Goal: Browse casually: Explore the website without a specific task or goal

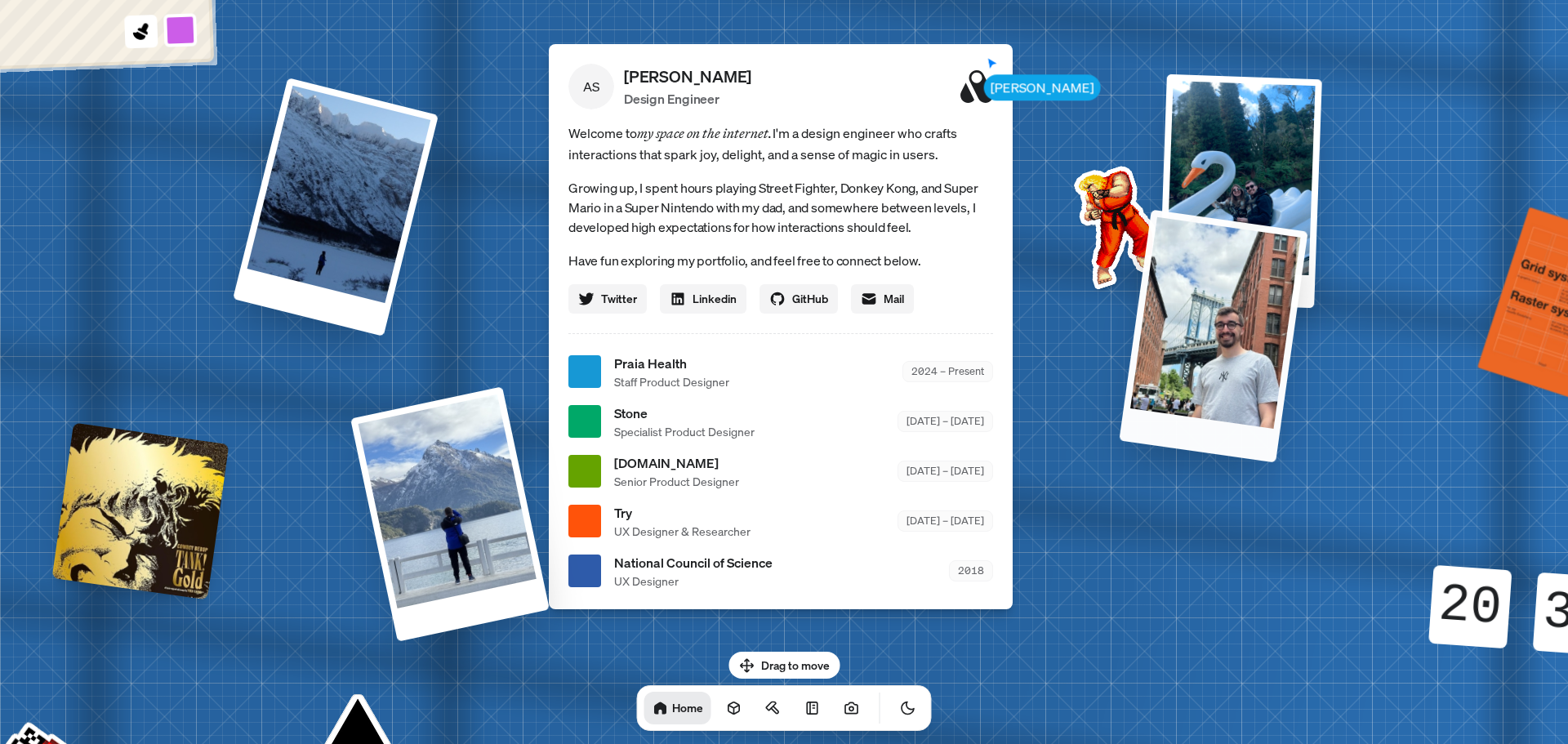
drag, startPoint x: 1154, startPoint y: 475, endPoint x: 1222, endPoint y: 342, distance: 149.4
click at [1222, 342] on div at bounding box center [1214, 336] width 189 height 253
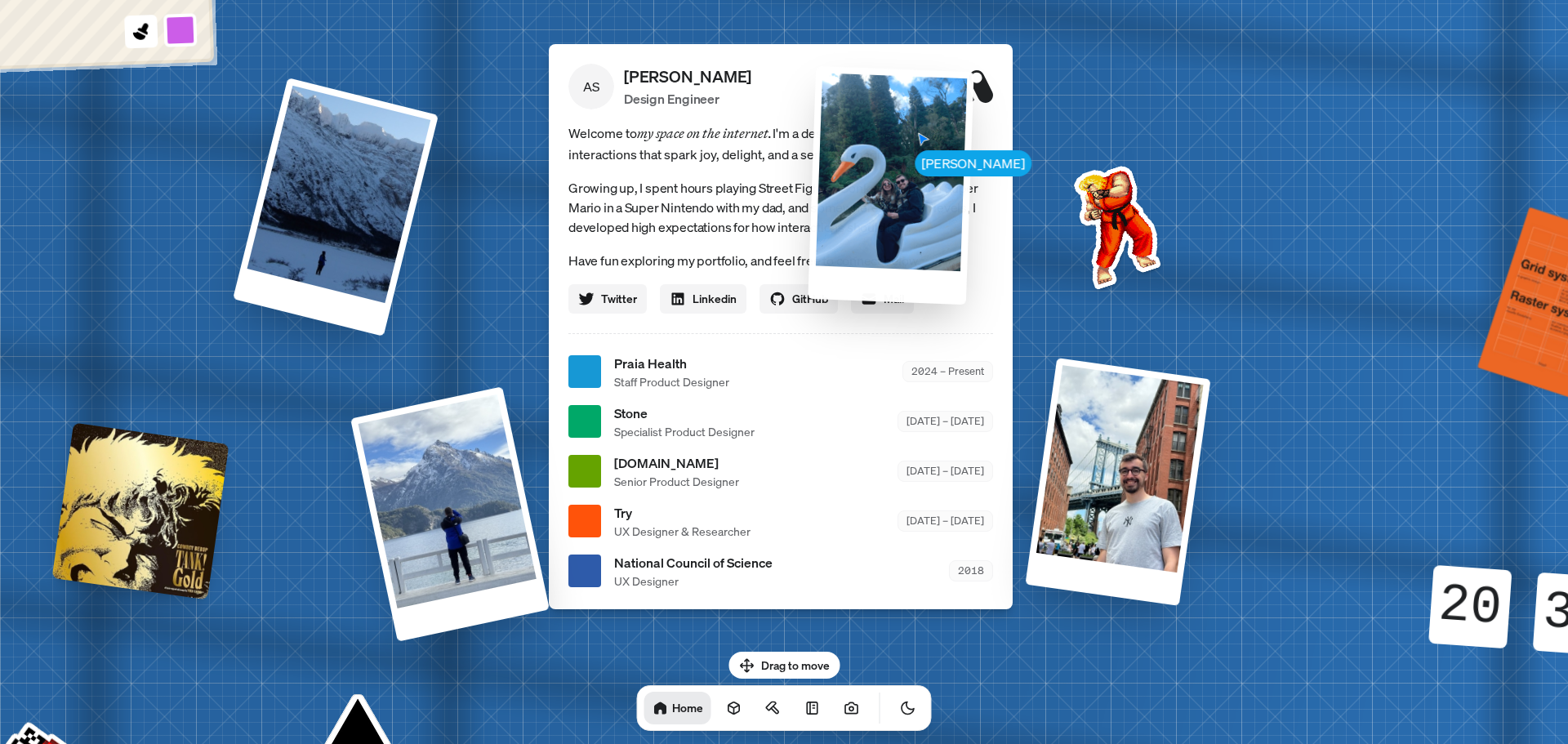
drag, startPoint x: 1218, startPoint y: 220, endPoint x: 851, endPoint y: 236, distance: 367.3
click at [851, 236] on div at bounding box center [890, 184] width 165 height 238
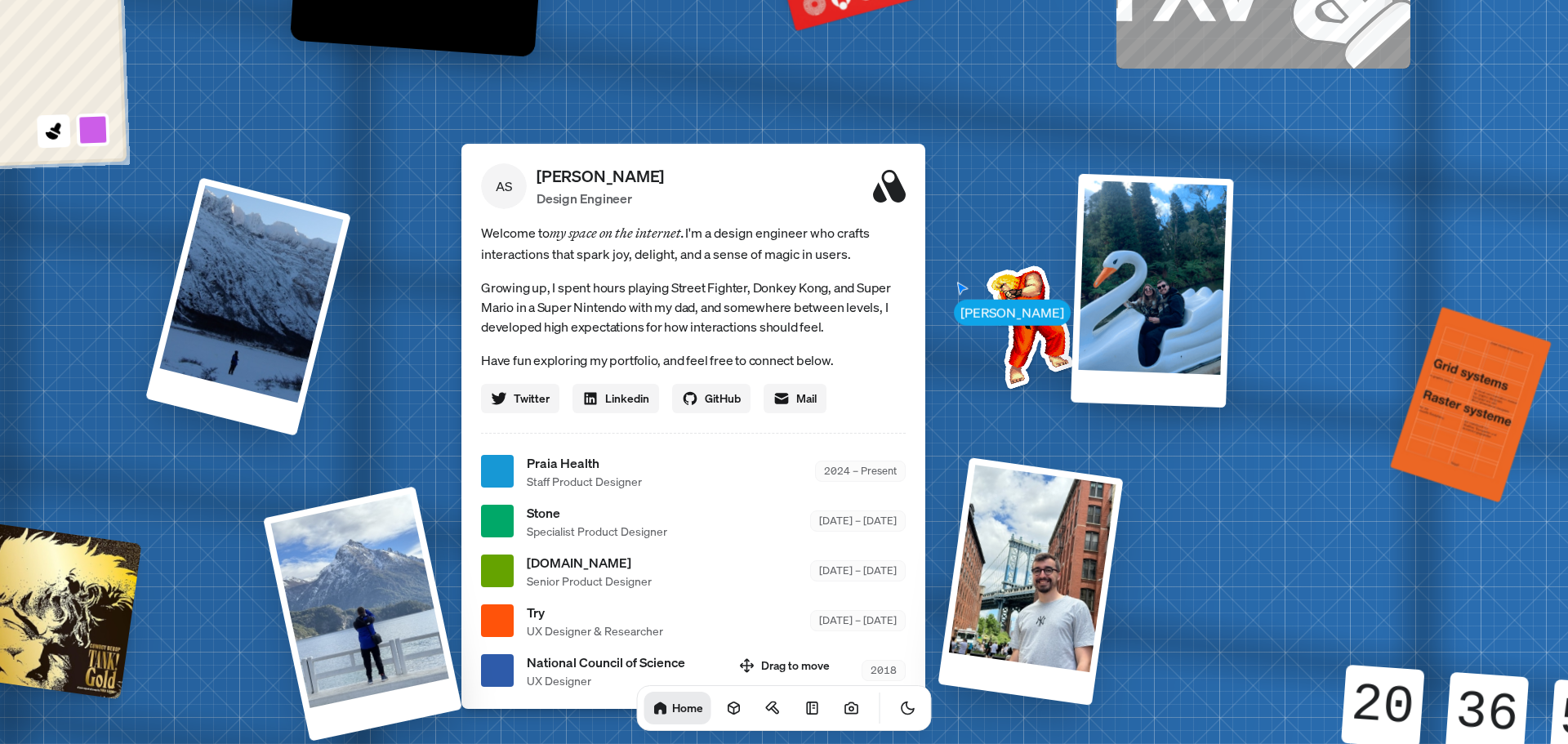
drag, startPoint x: 1101, startPoint y: 216, endPoint x: 1013, endPoint y: 313, distance: 131.0
click at [1013, 320] on img at bounding box center [1027, 323] width 165 height 165
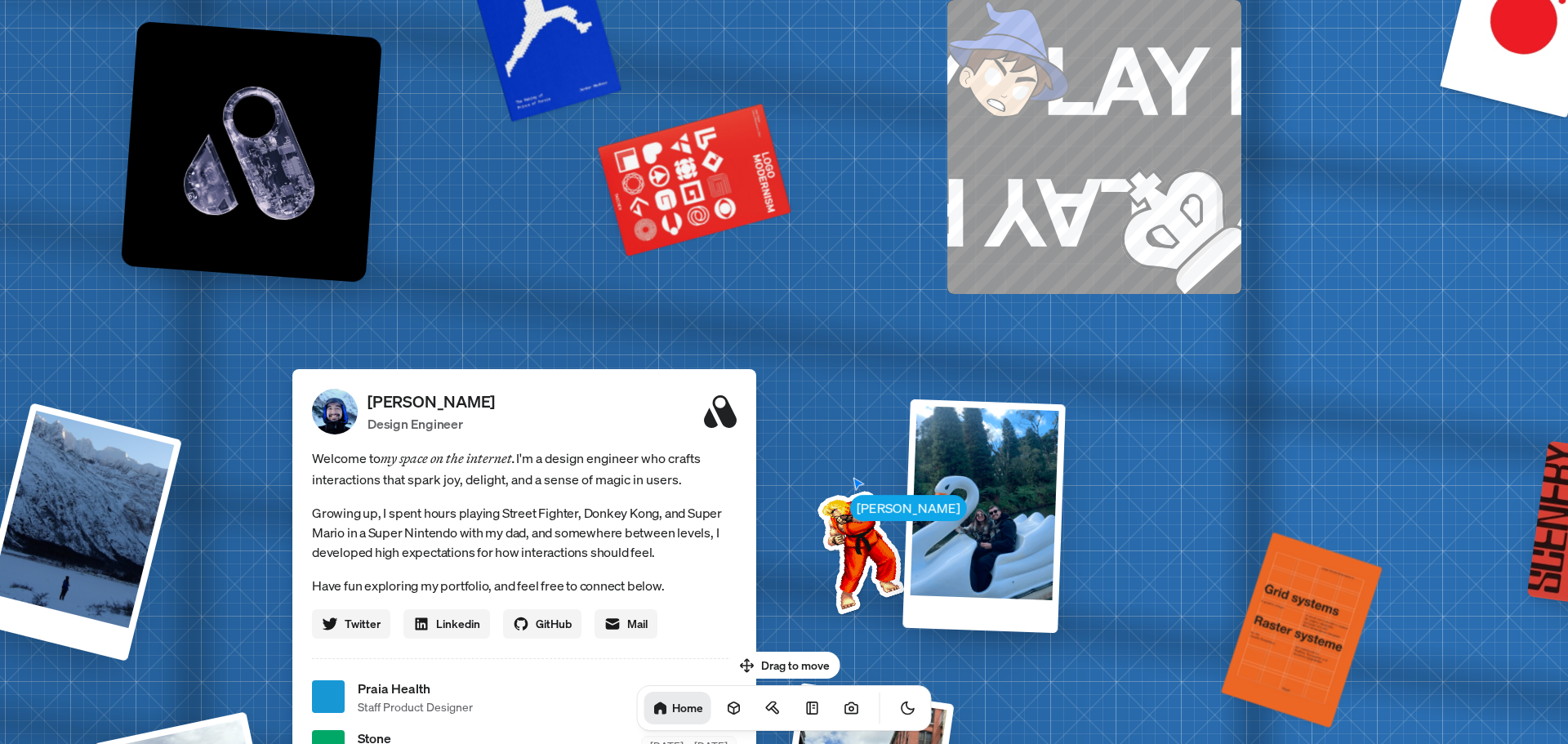
drag, startPoint x: 1007, startPoint y: 189, endPoint x: 847, endPoint y: 436, distance: 294.3
click at [838, 455] on div "[PERSON_NAME] [PERSON_NAME] Design Engineer Welcome to my space on the internet…" at bounding box center [527, 697] width 2444 height 2139
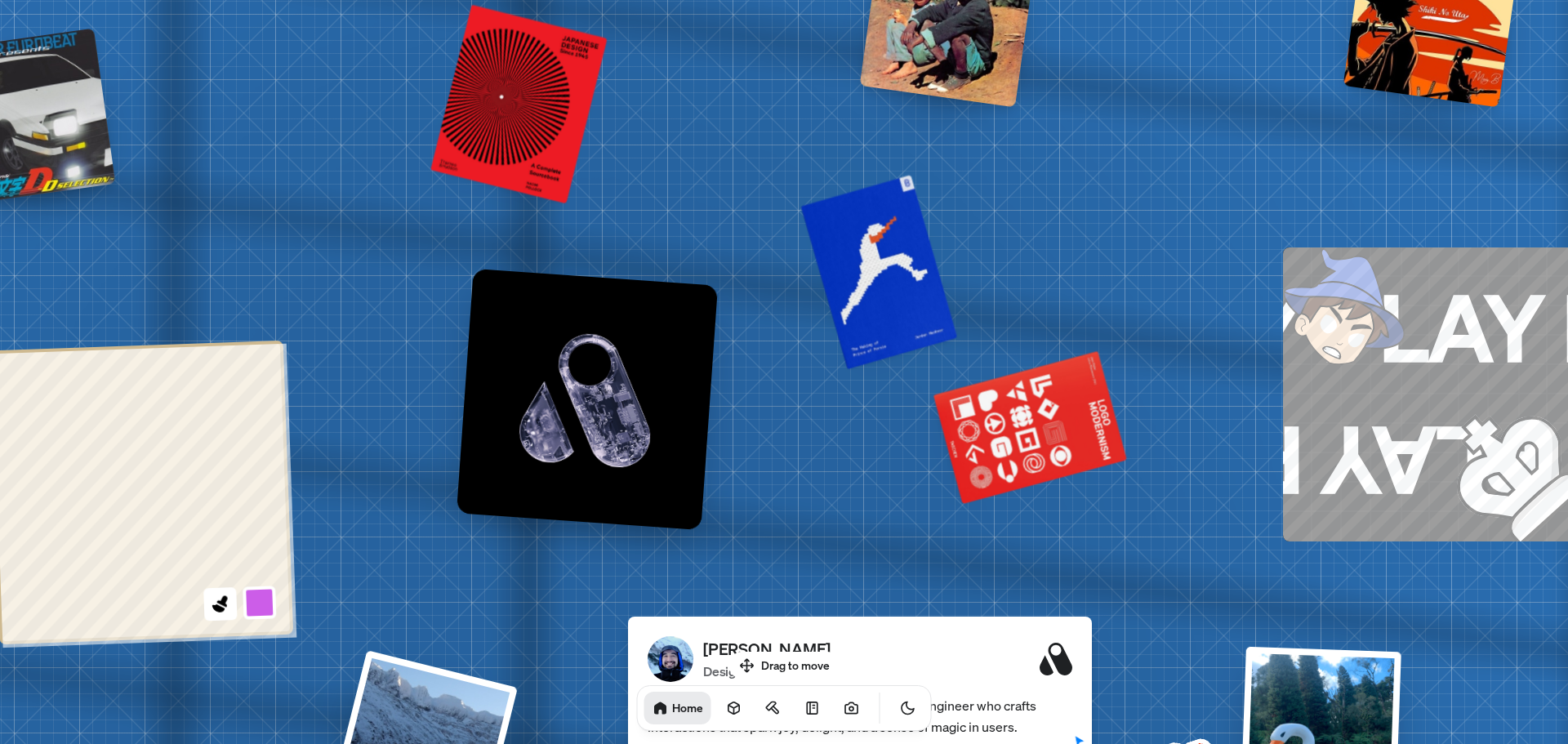
drag, startPoint x: 818, startPoint y: 209, endPoint x: 1124, endPoint y: 393, distance: 357.1
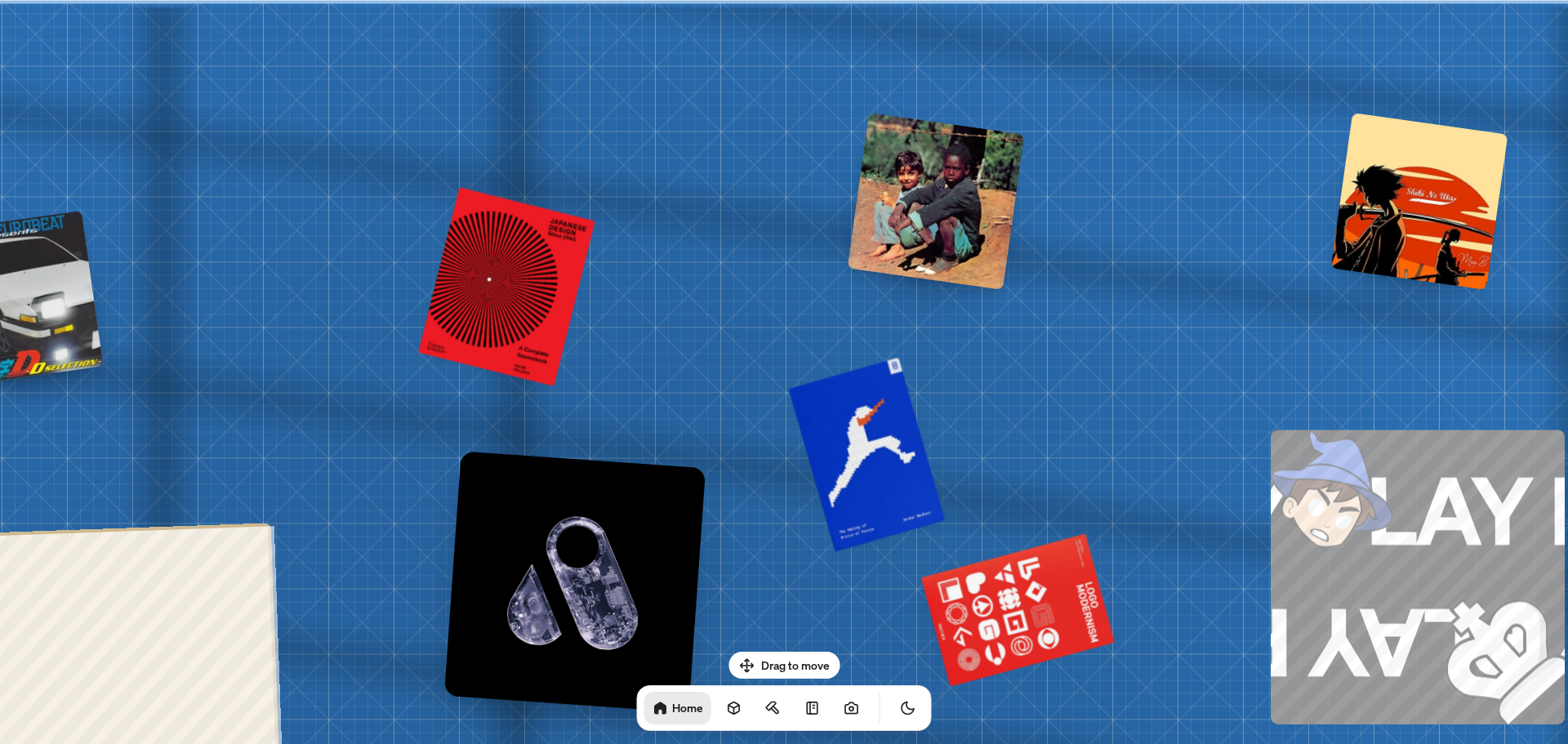
drag, startPoint x: 1000, startPoint y: 135, endPoint x: 957, endPoint y: 224, distance: 98.8
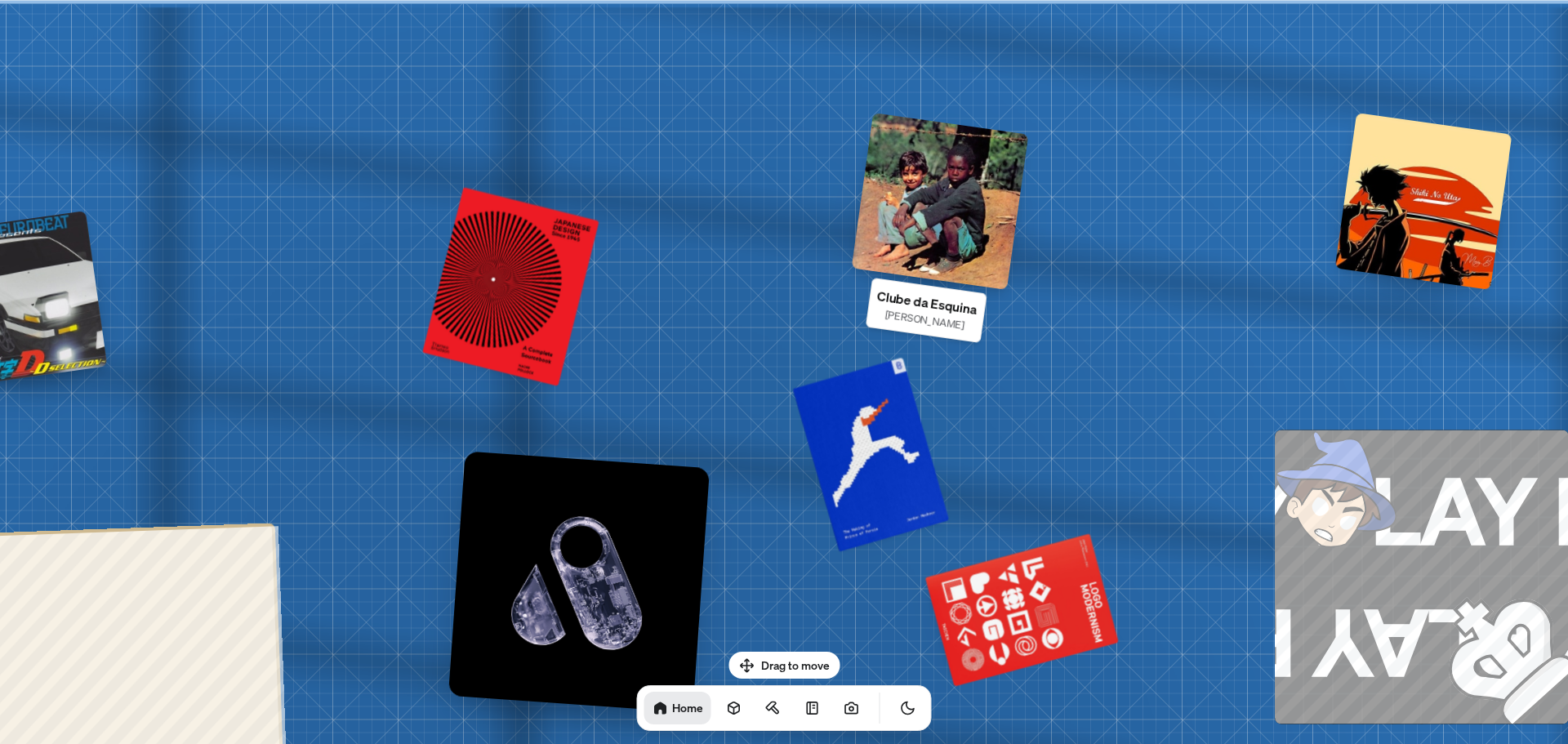
click at [960, 178] on div at bounding box center [941, 202] width 178 height 178
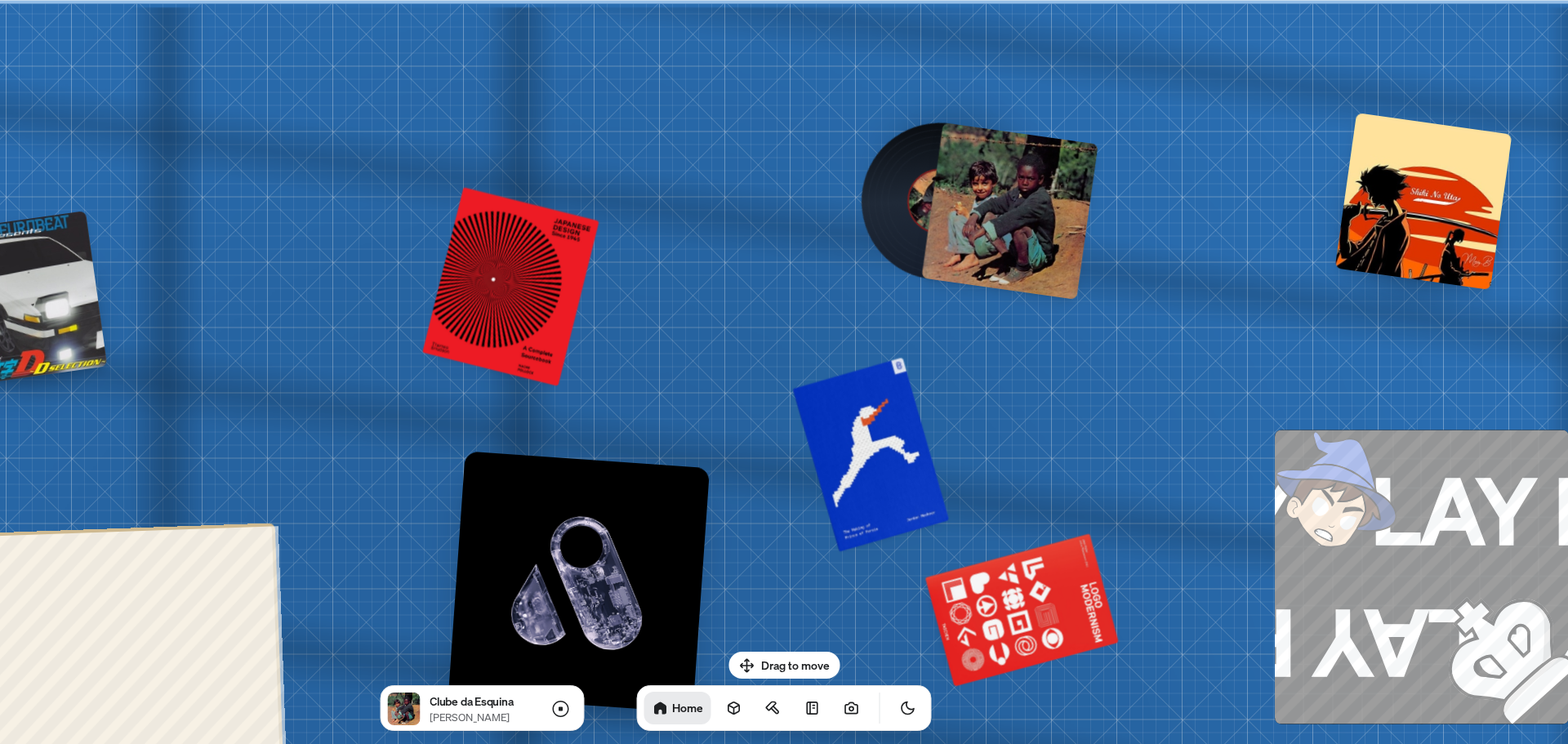
click at [1003, 201] on div at bounding box center [1010, 211] width 178 height 178
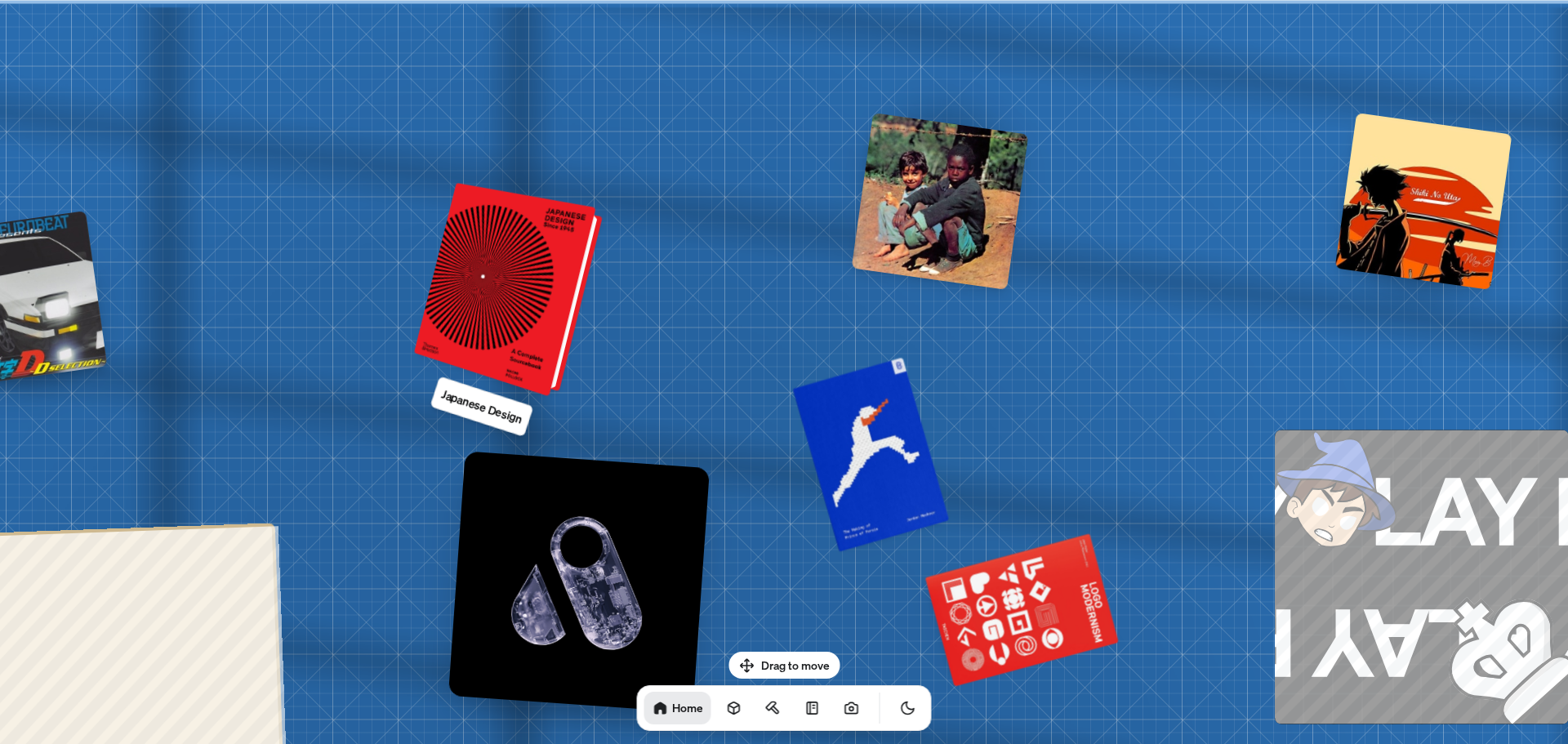
click at [543, 308] on div at bounding box center [511, 291] width 176 height 206
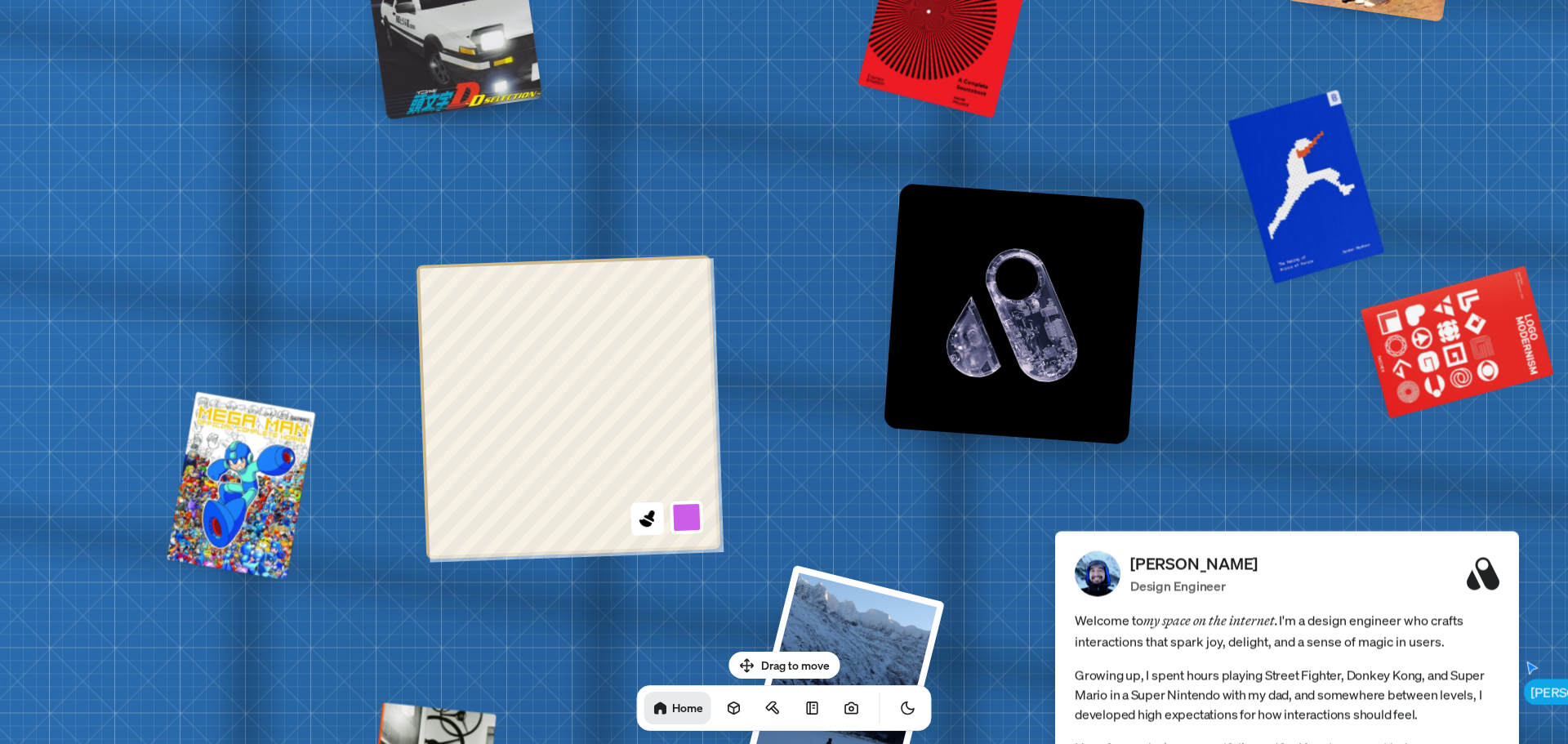
drag, startPoint x: 342, startPoint y: 322, endPoint x: 786, endPoint y: 56, distance: 517.6
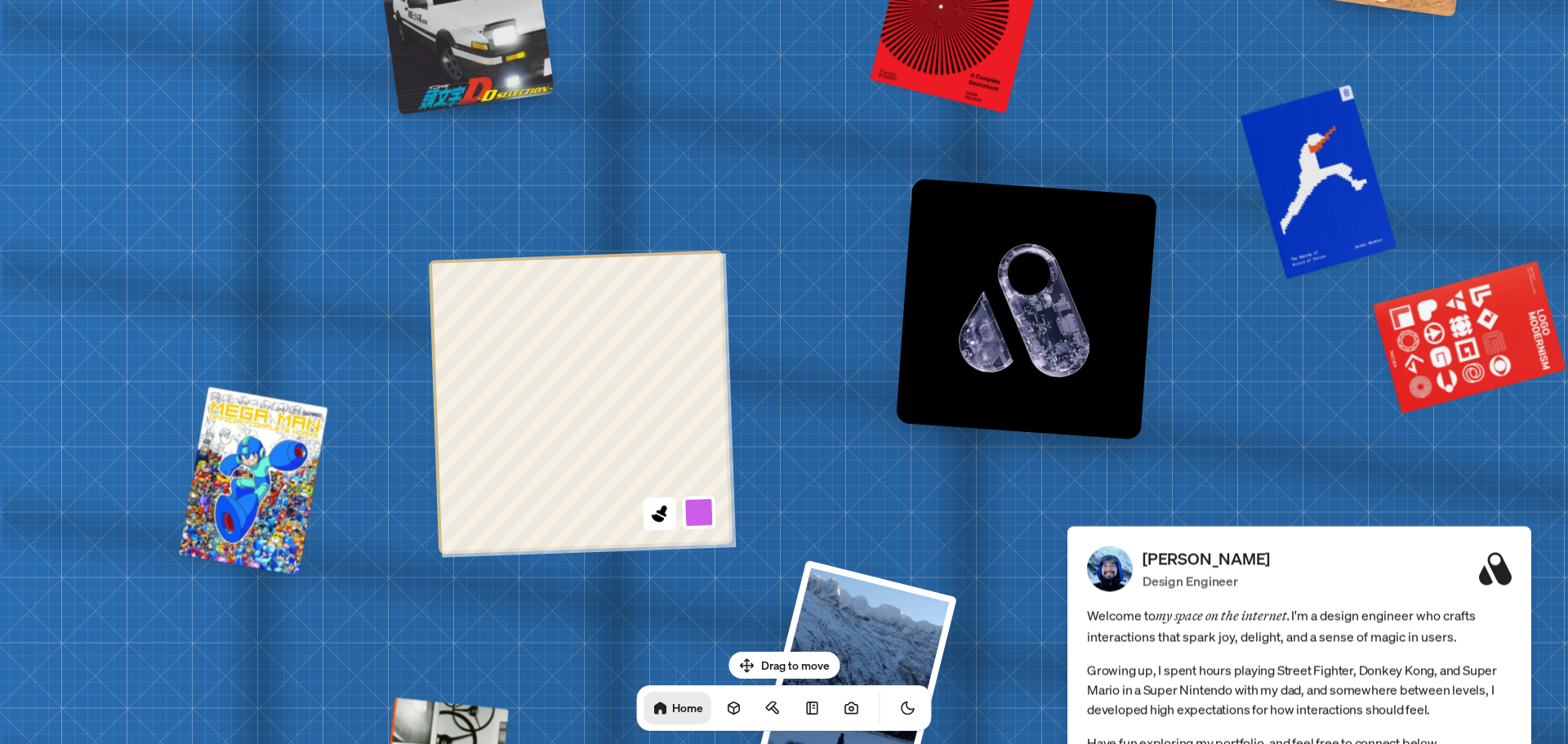
click at [669, 505] on icon at bounding box center [660, 513] width 22 height 22
click at [660, 514] on icon at bounding box center [660, 513] width 22 height 22
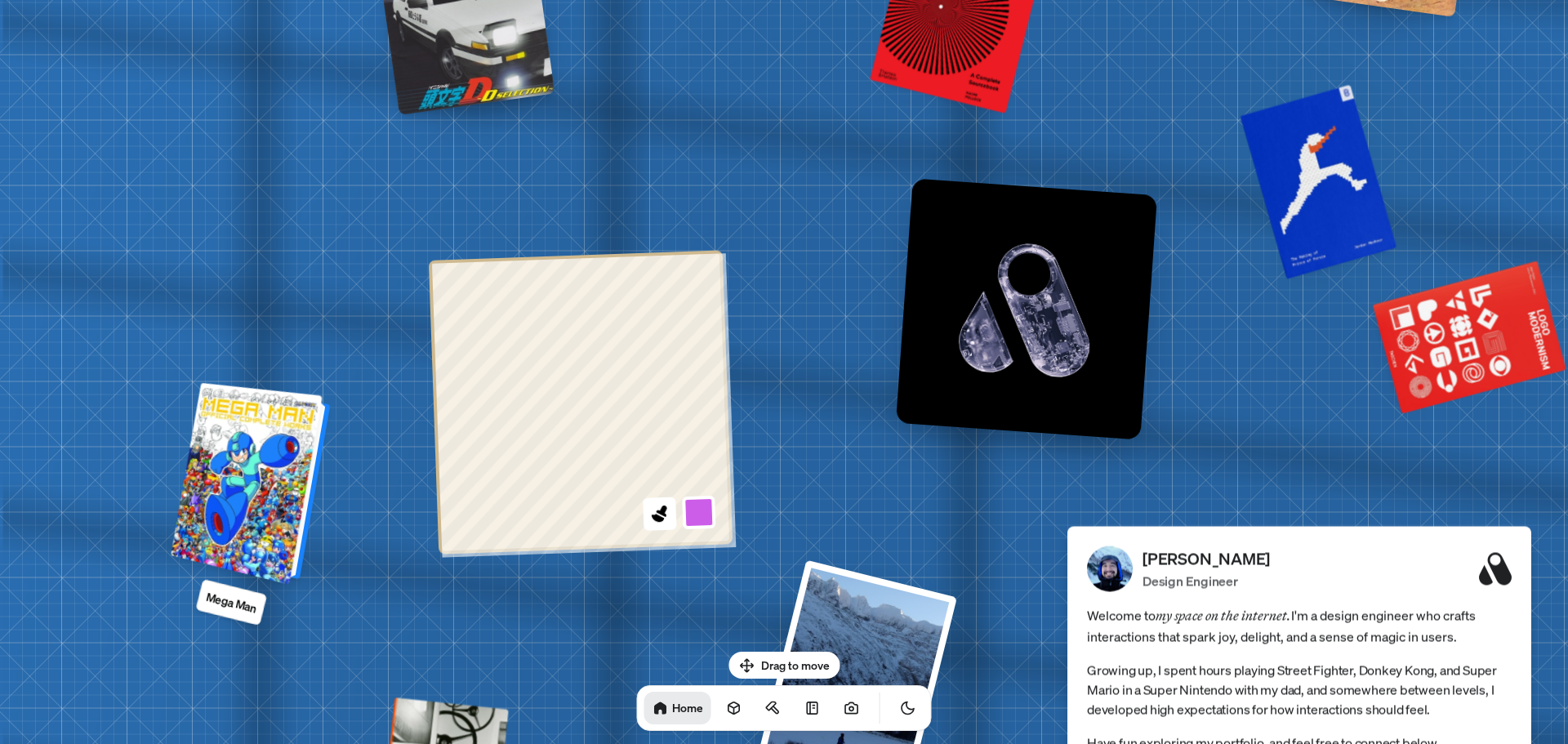
click at [279, 511] on div at bounding box center [252, 484] width 147 height 194
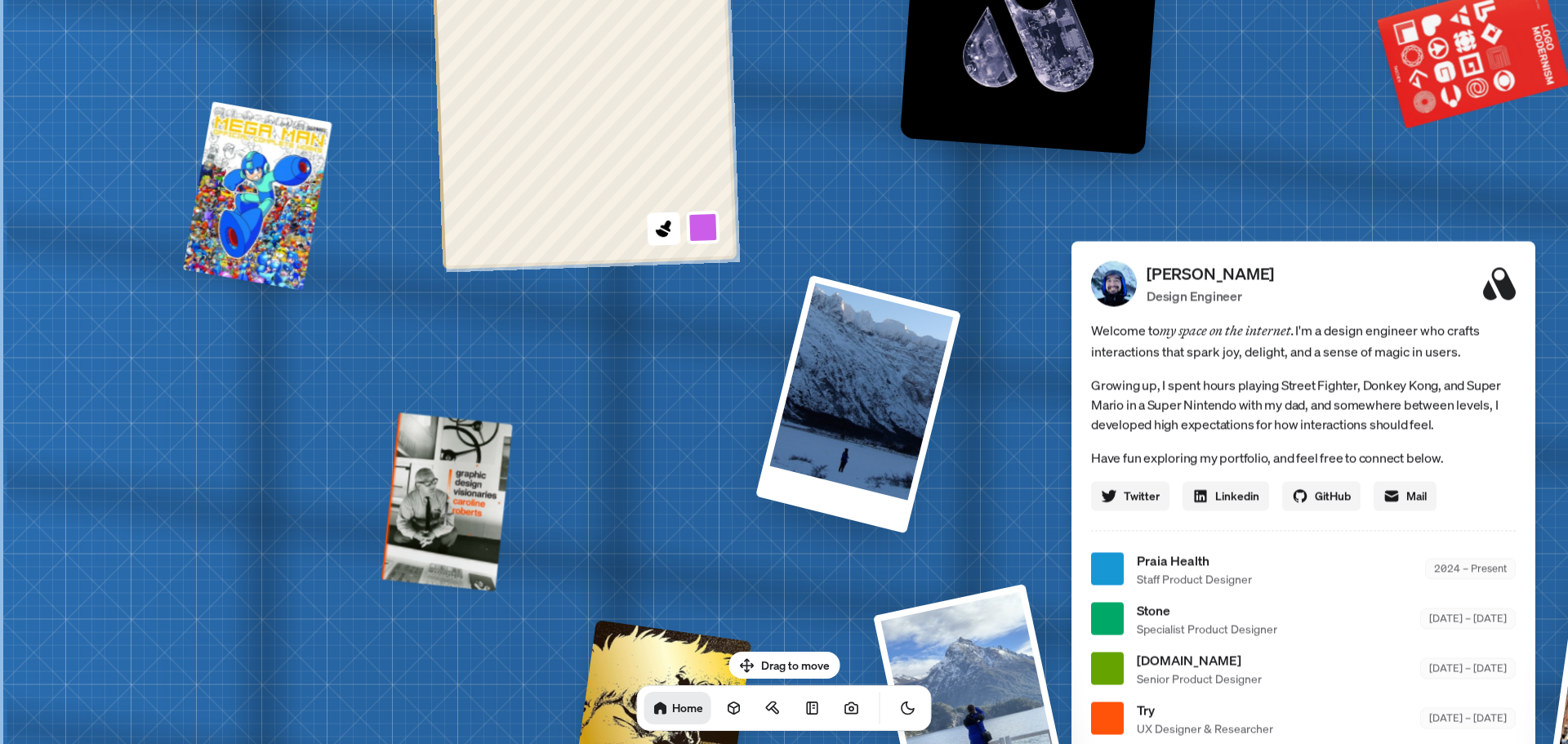
drag, startPoint x: 296, startPoint y: 505, endPoint x: 399, endPoint y: 219, distance: 304.0
click at [399, 219] on div "[PERSON_NAME] [PERSON_NAME] Design Engineer Welcome to my space on the internet…" at bounding box center [1307, 569] width 2444 height 2139
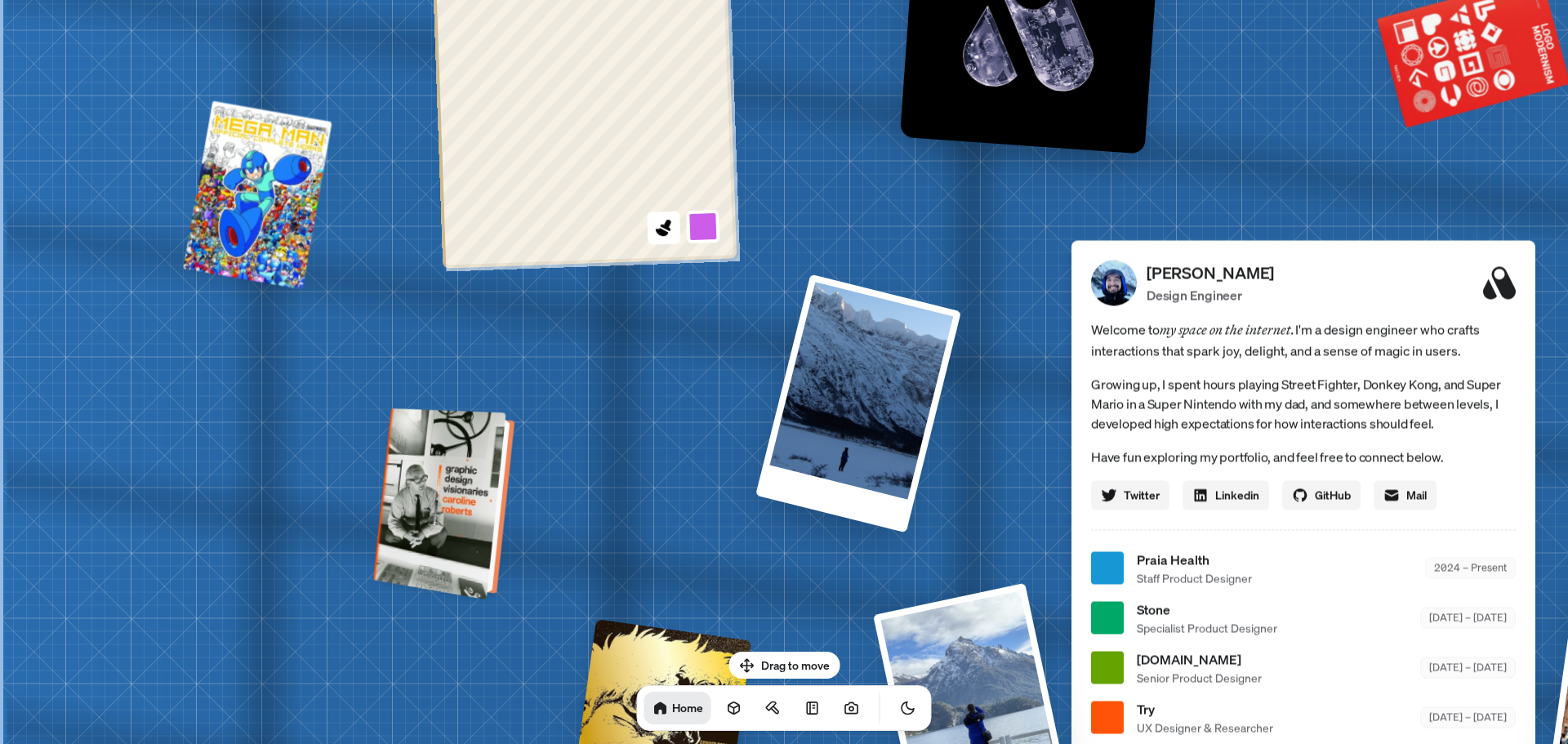
click at [424, 528] on div at bounding box center [446, 503] width 128 height 184
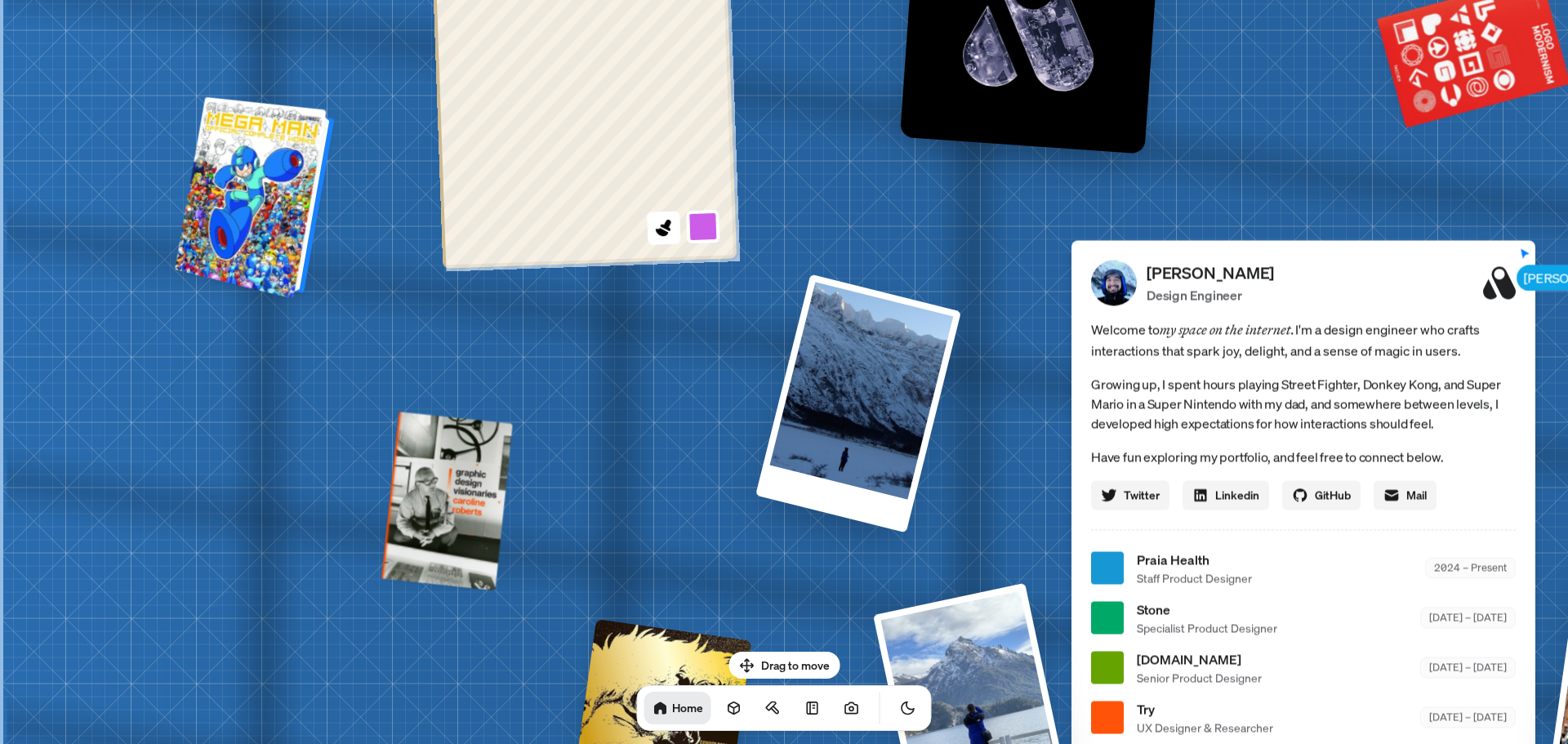
click at [283, 232] on div at bounding box center [257, 198] width 147 height 194
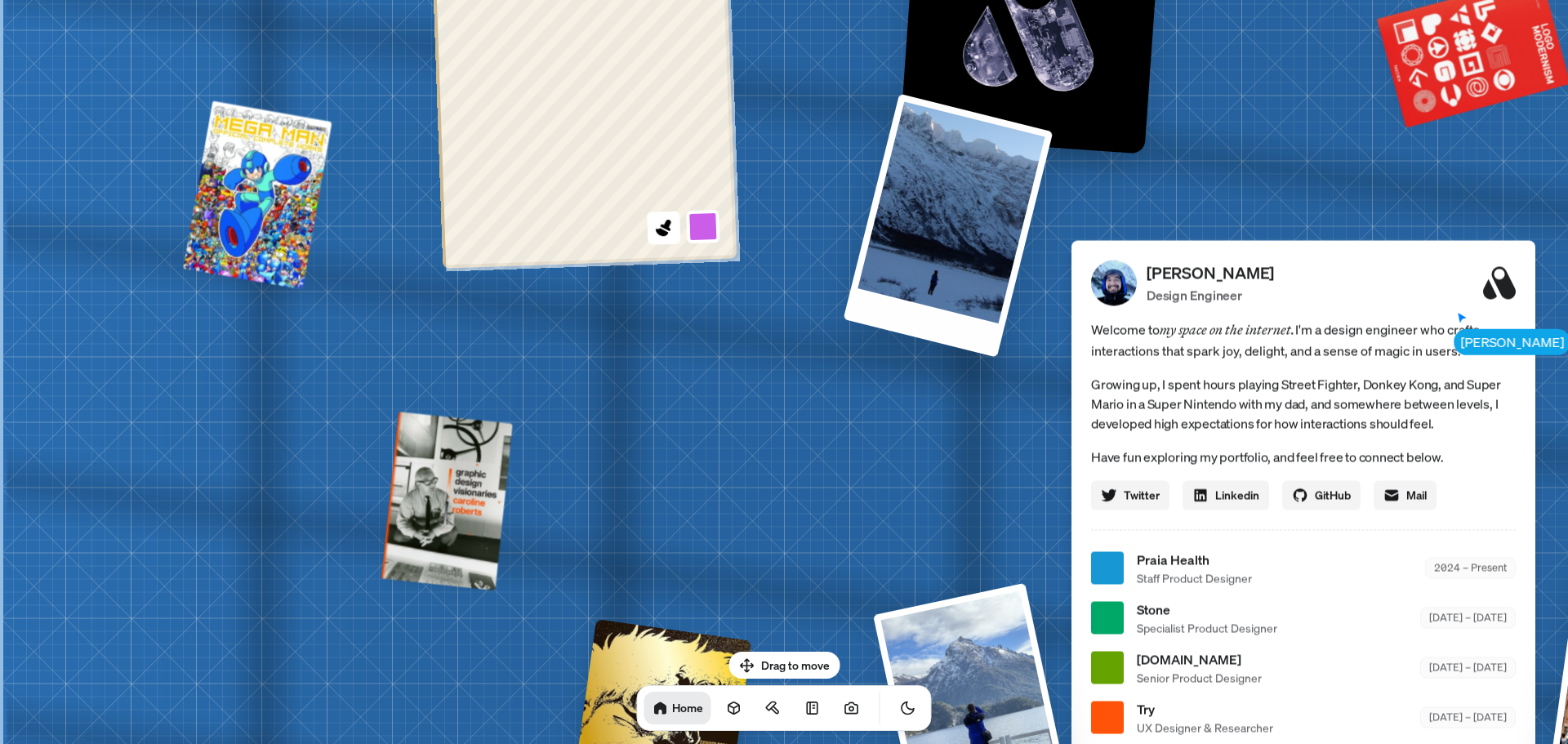
drag, startPoint x: 861, startPoint y: 396, endPoint x: 910, endPoint y: 183, distance: 218.6
click at [910, 183] on div at bounding box center [948, 225] width 210 height 264
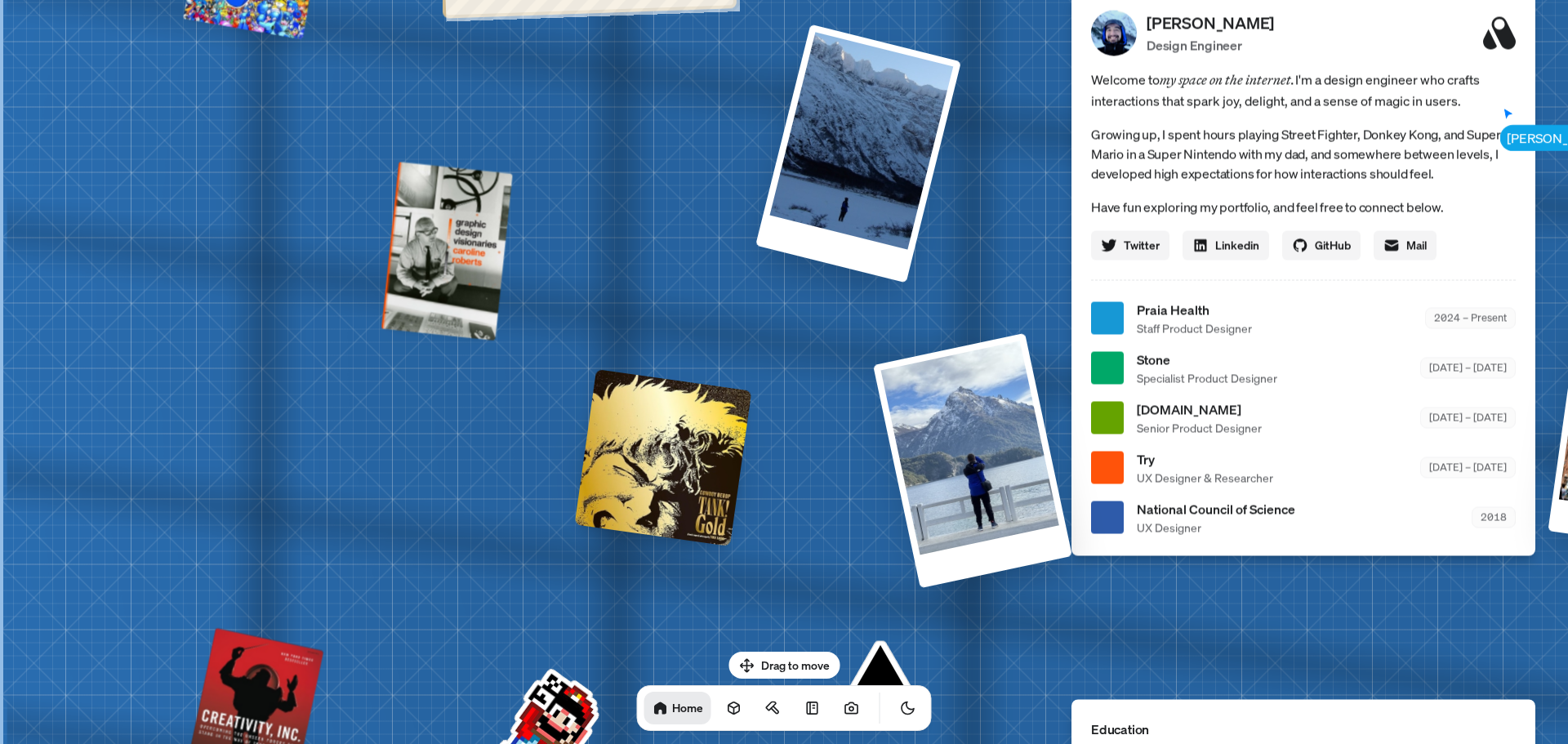
drag, startPoint x: 617, startPoint y: 486, endPoint x: 733, endPoint y: 236, distance: 275.6
click at [733, 236] on div "[PERSON_NAME] [PERSON_NAME] Design Engineer Welcome to my space on the internet…" at bounding box center [1307, 318] width 2444 height 2139
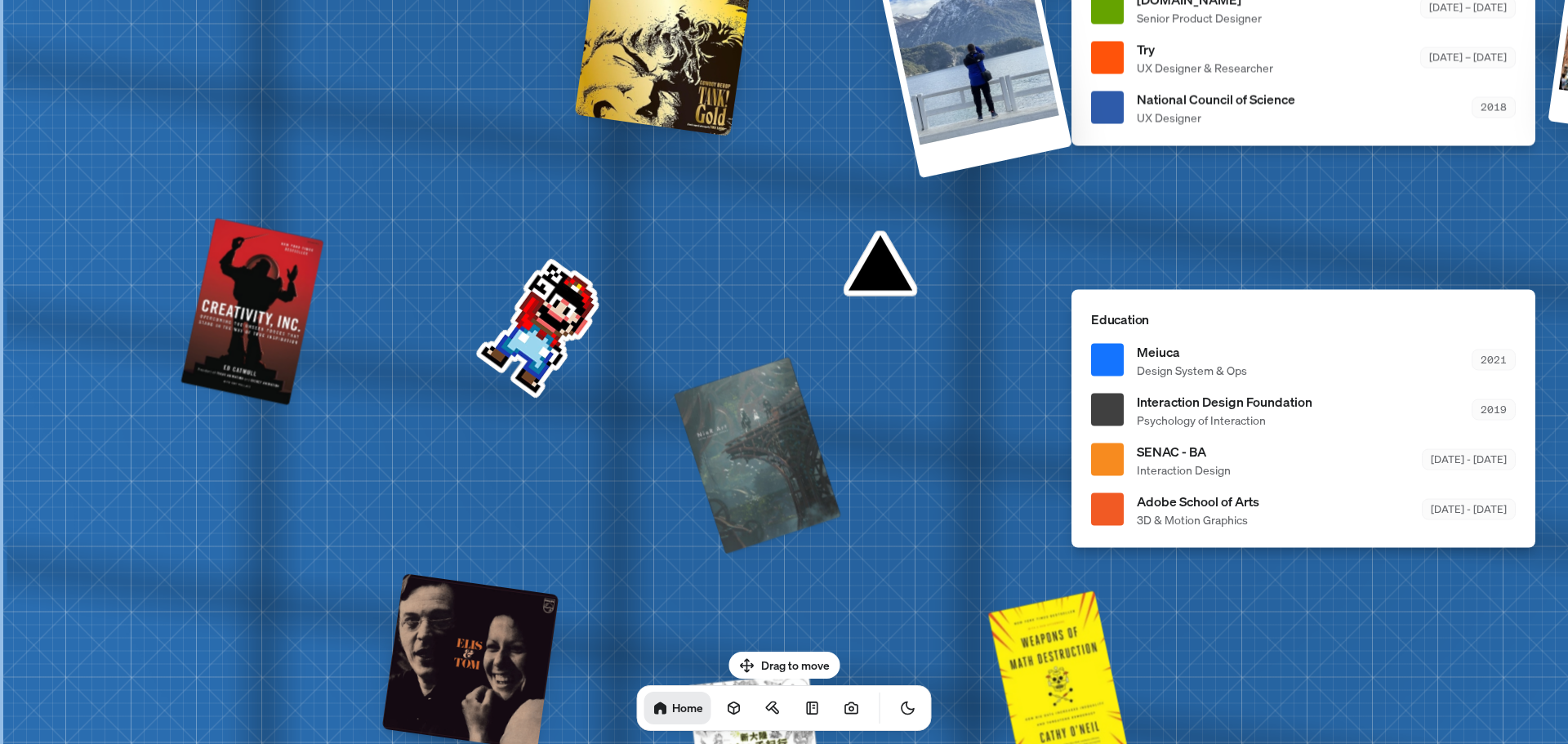
drag, startPoint x: 496, startPoint y: 522, endPoint x: 769, endPoint y: 114, distance: 490.9
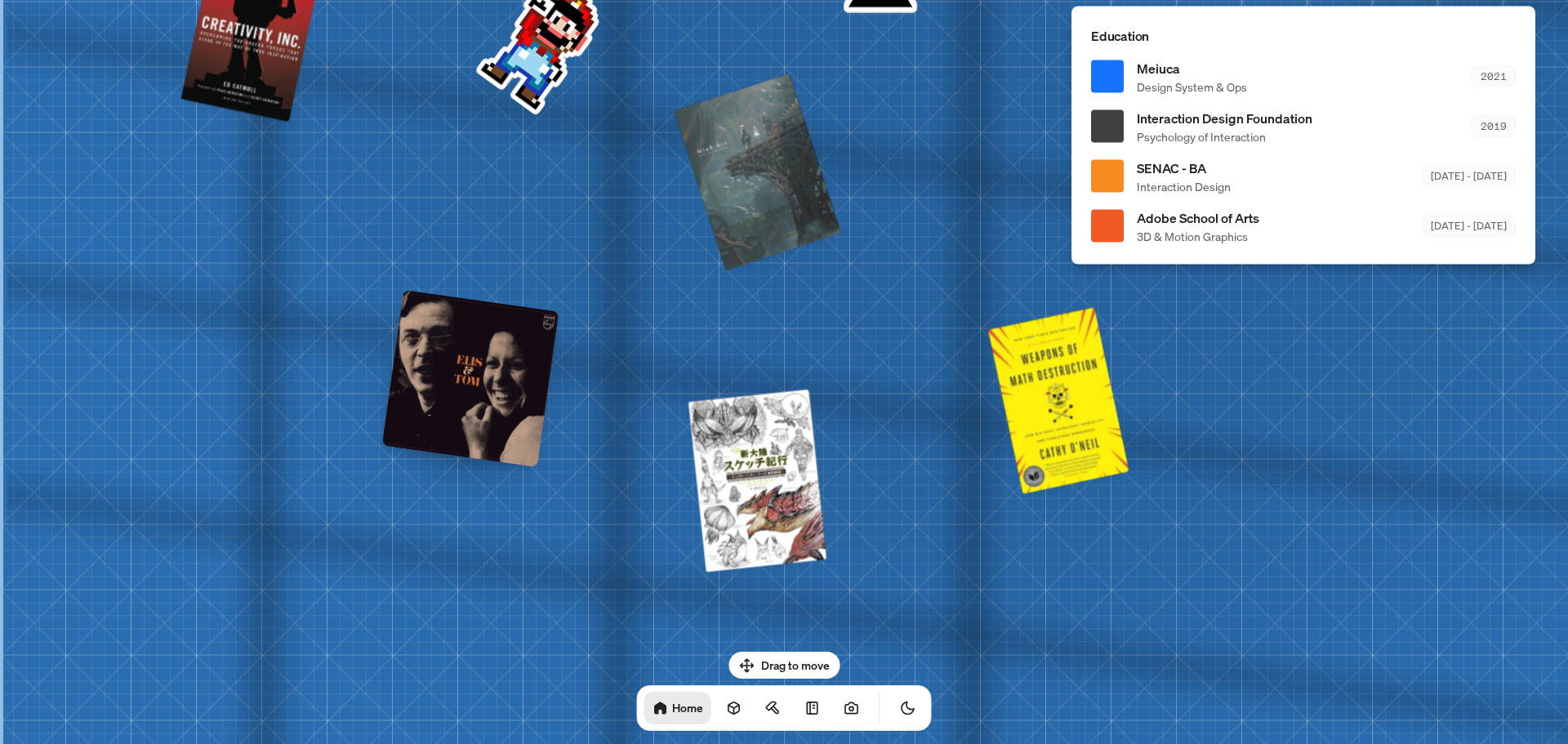
drag, startPoint x: 398, startPoint y: 370, endPoint x: 606, endPoint y: 211, distance: 261.8
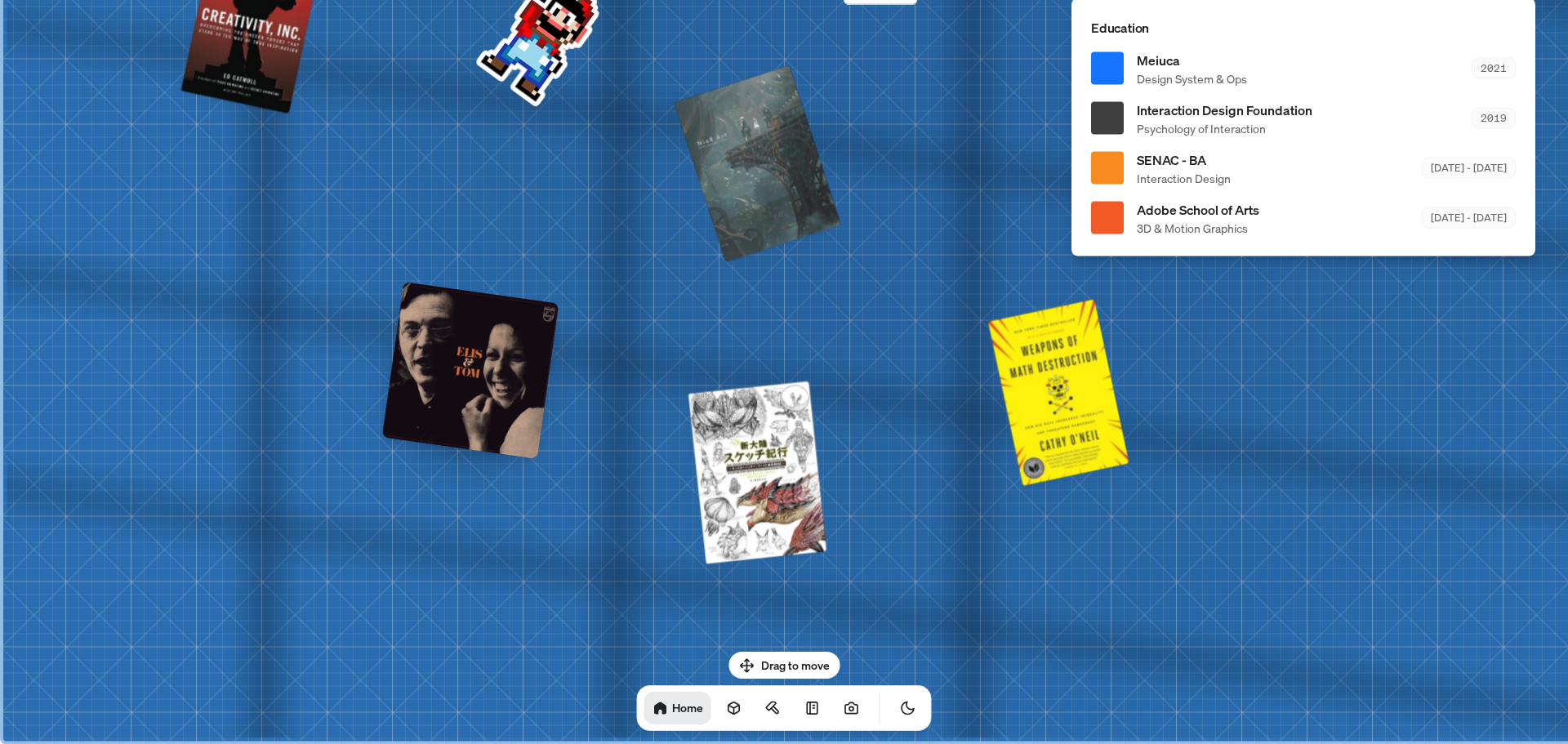
drag, startPoint x: 646, startPoint y: 339, endPoint x: 682, endPoint y: 84, distance: 257.5
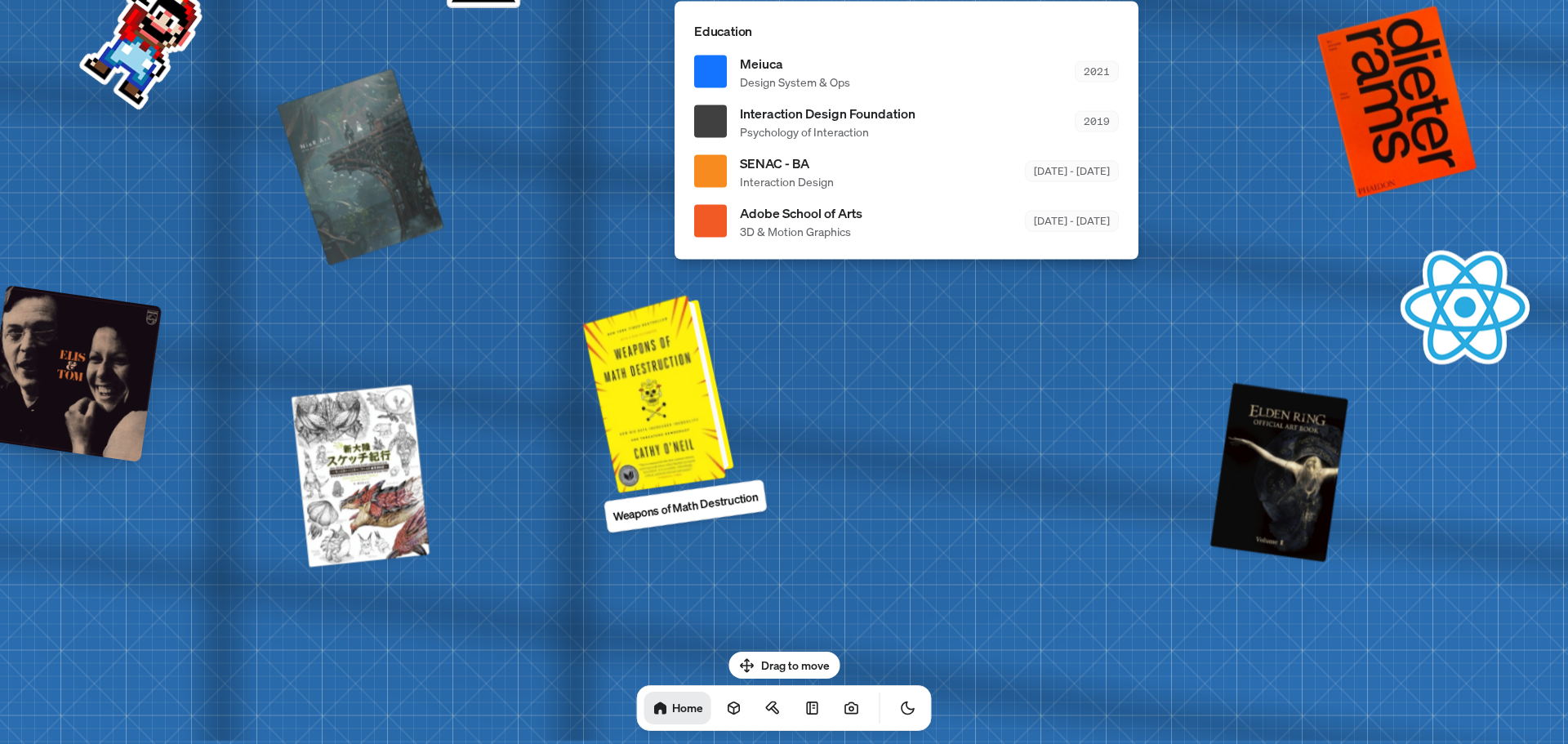
drag, startPoint x: 642, startPoint y: 357, endPoint x: 294, endPoint y: 406, distance: 351.4
click at [592, 405] on div at bounding box center [661, 392] width 138 height 191
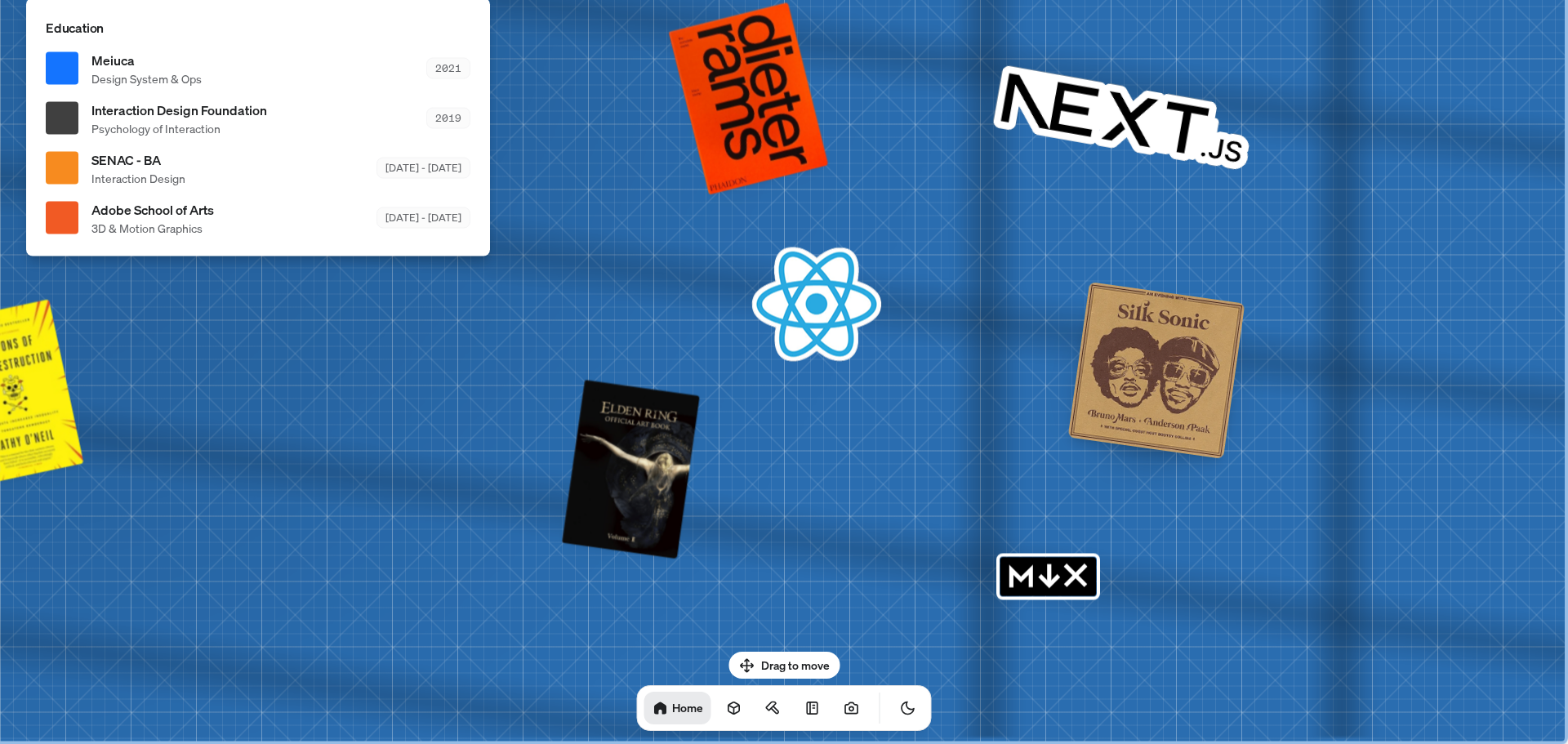
drag, startPoint x: 1050, startPoint y: 417, endPoint x: 551, endPoint y: 348, distance: 503.7
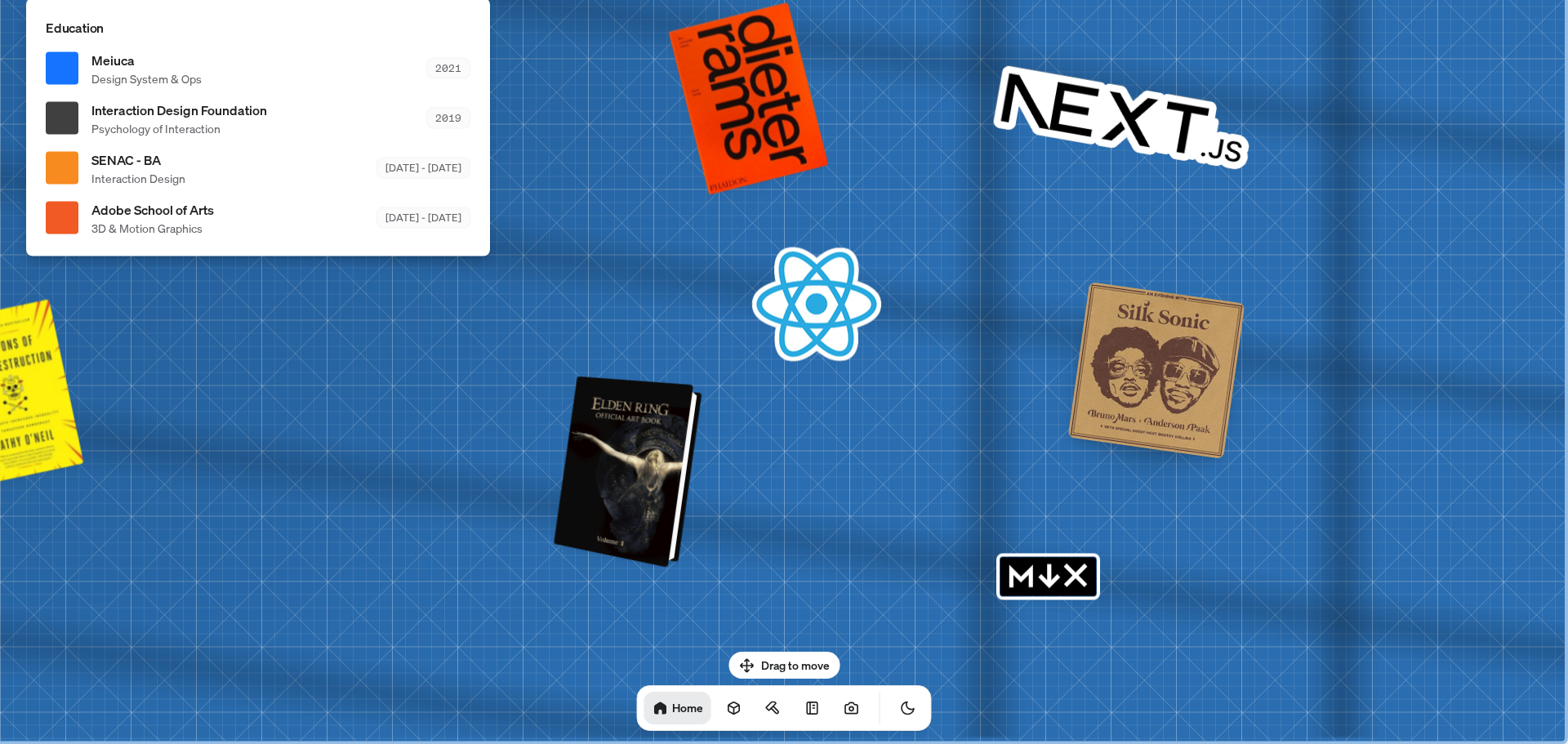
click at [642, 462] on div at bounding box center [630, 471] width 136 height 184
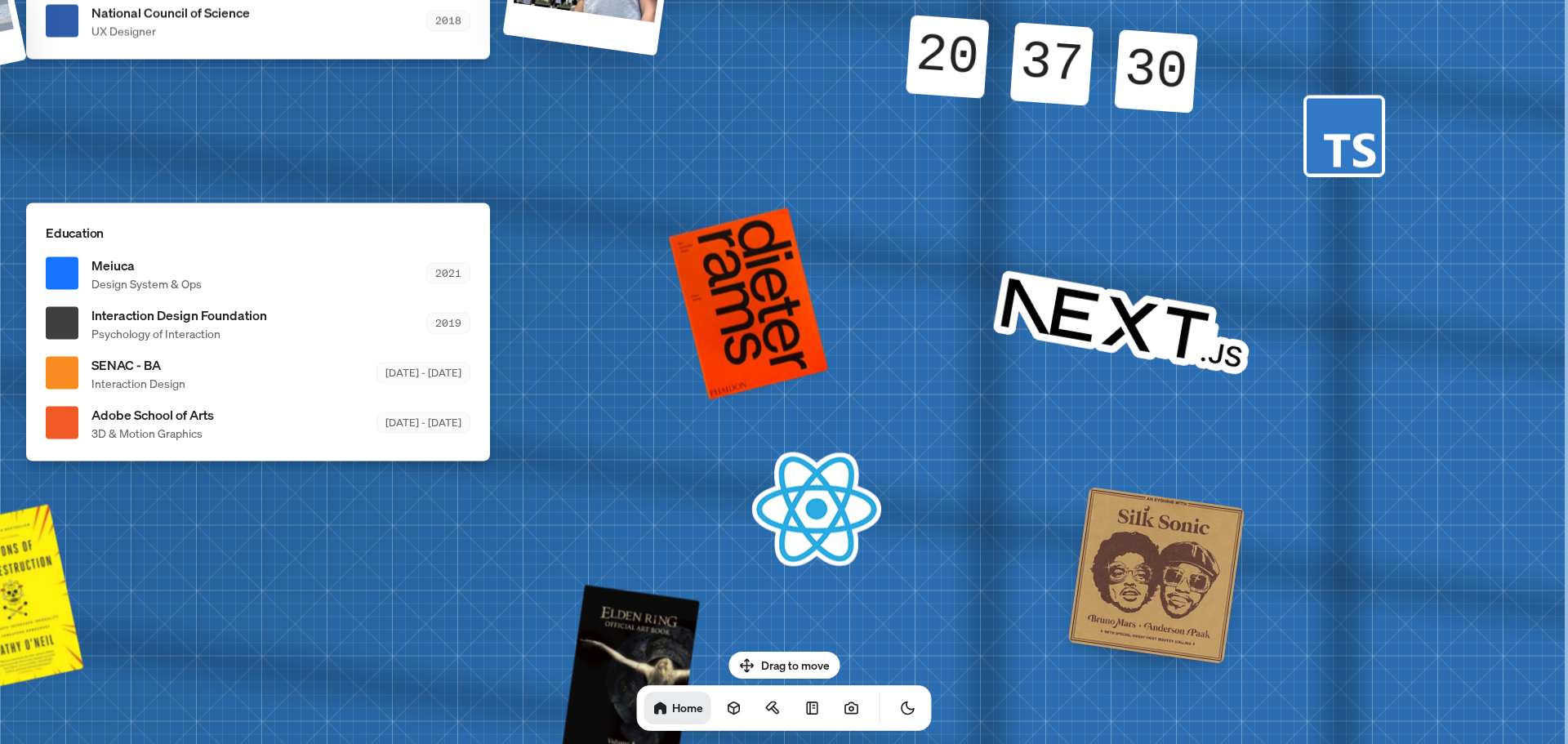
drag, startPoint x: 1017, startPoint y: 309, endPoint x: 986, endPoint y: 469, distance: 163.0
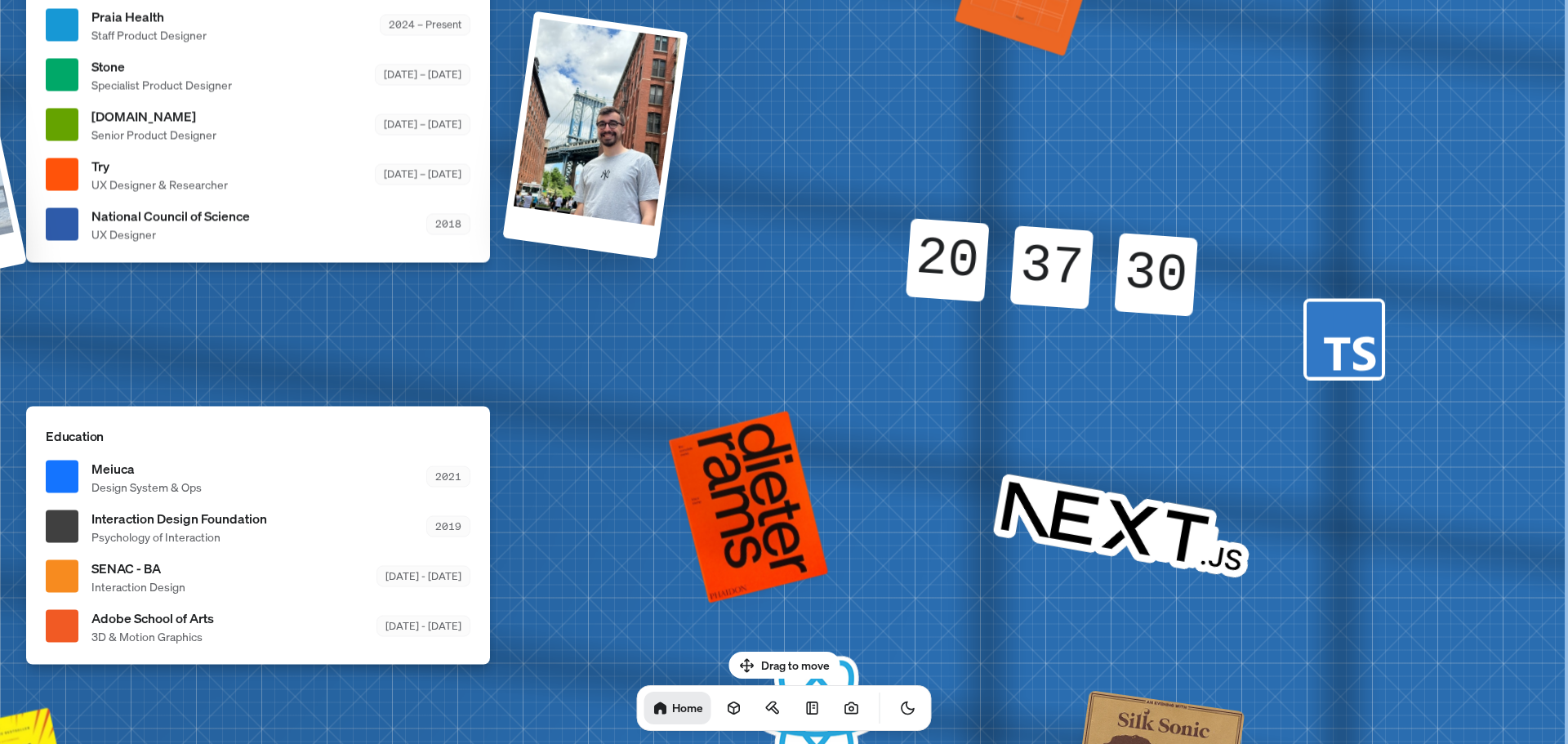
drag, startPoint x: 1154, startPoint y: 325, endPoint x: 1112, endPoint y: 521, distance: 200.4
click at [1112, 521] on div "[PERSON_NAME] [PERSON_NAME] Design Engineer Welcome to my space on the internet…" at bounding box center [262, 25] width 2444 height 2139
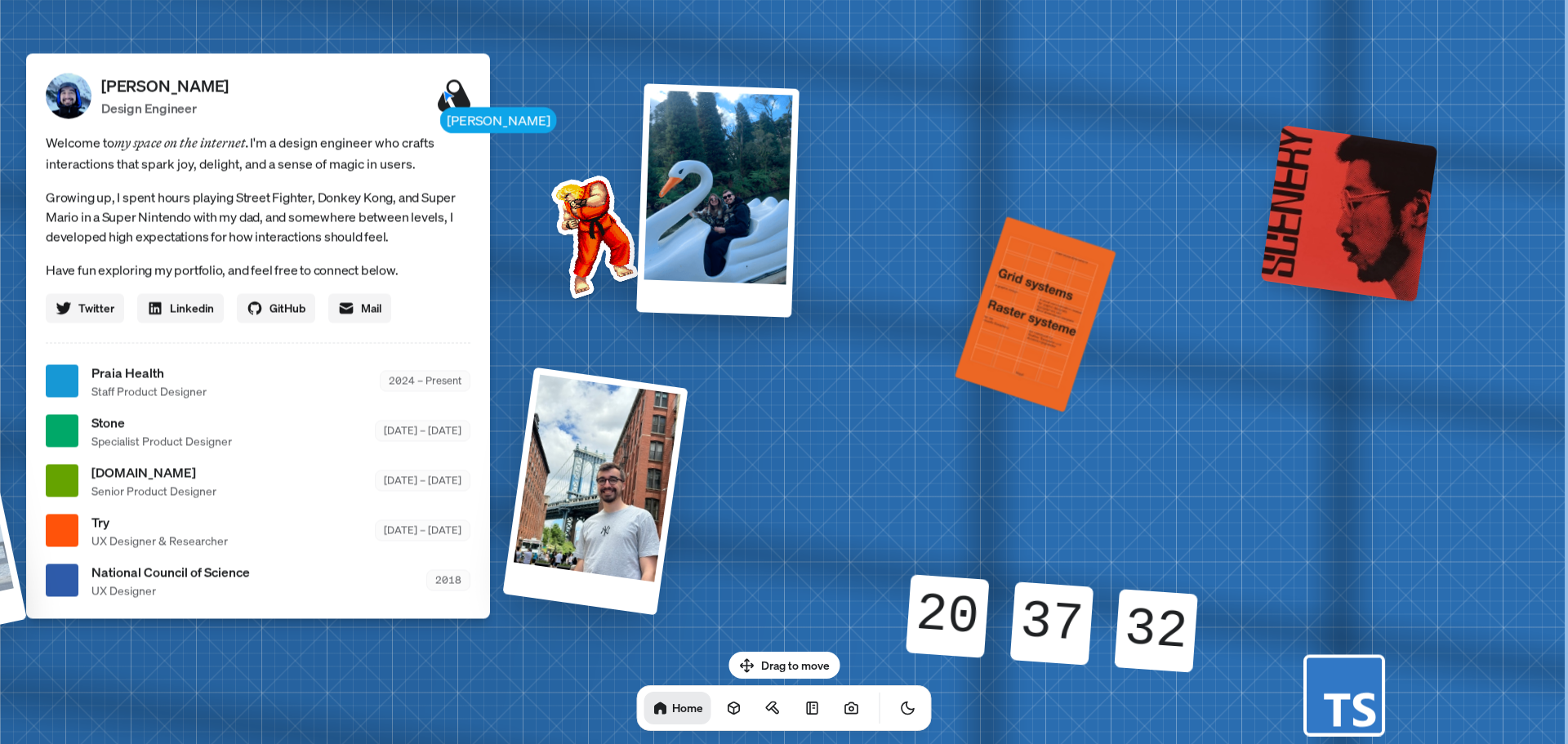
drag, startPoint x: 1334, startPoint y: 328, endPoint x: 1270, endPoint y: 665, distance: 343.0
click at [1268, 680] on div "[PERSON_NAME] [PERSON_NAME] Design Engineer Welcome to my space on the internet…" at bounding box center [262, 381] width 2444 height 2139
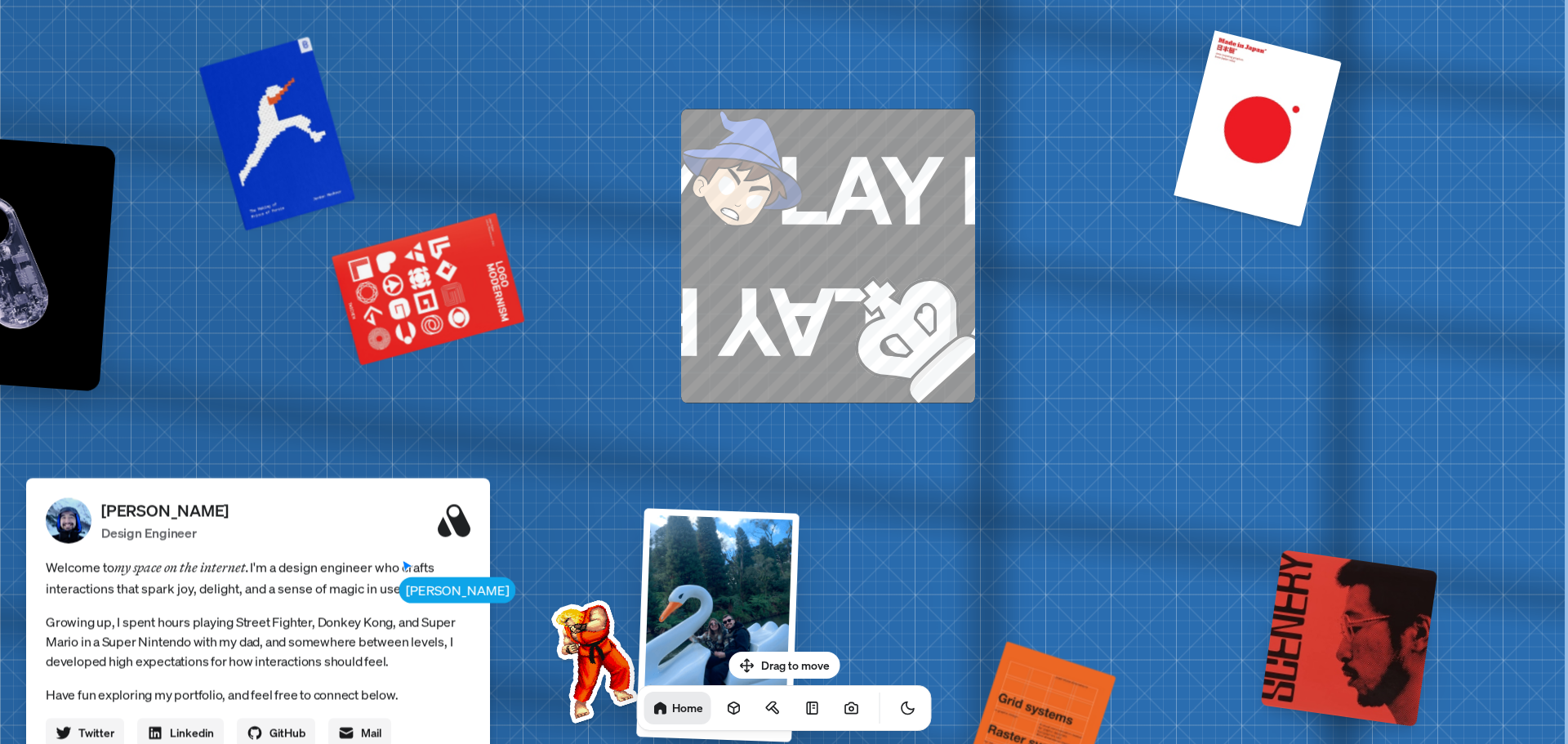
drag, startPoint x: 1297, startPoint y: 360, endPoint x: 1213, endPoint y: 722, distance: 371.6
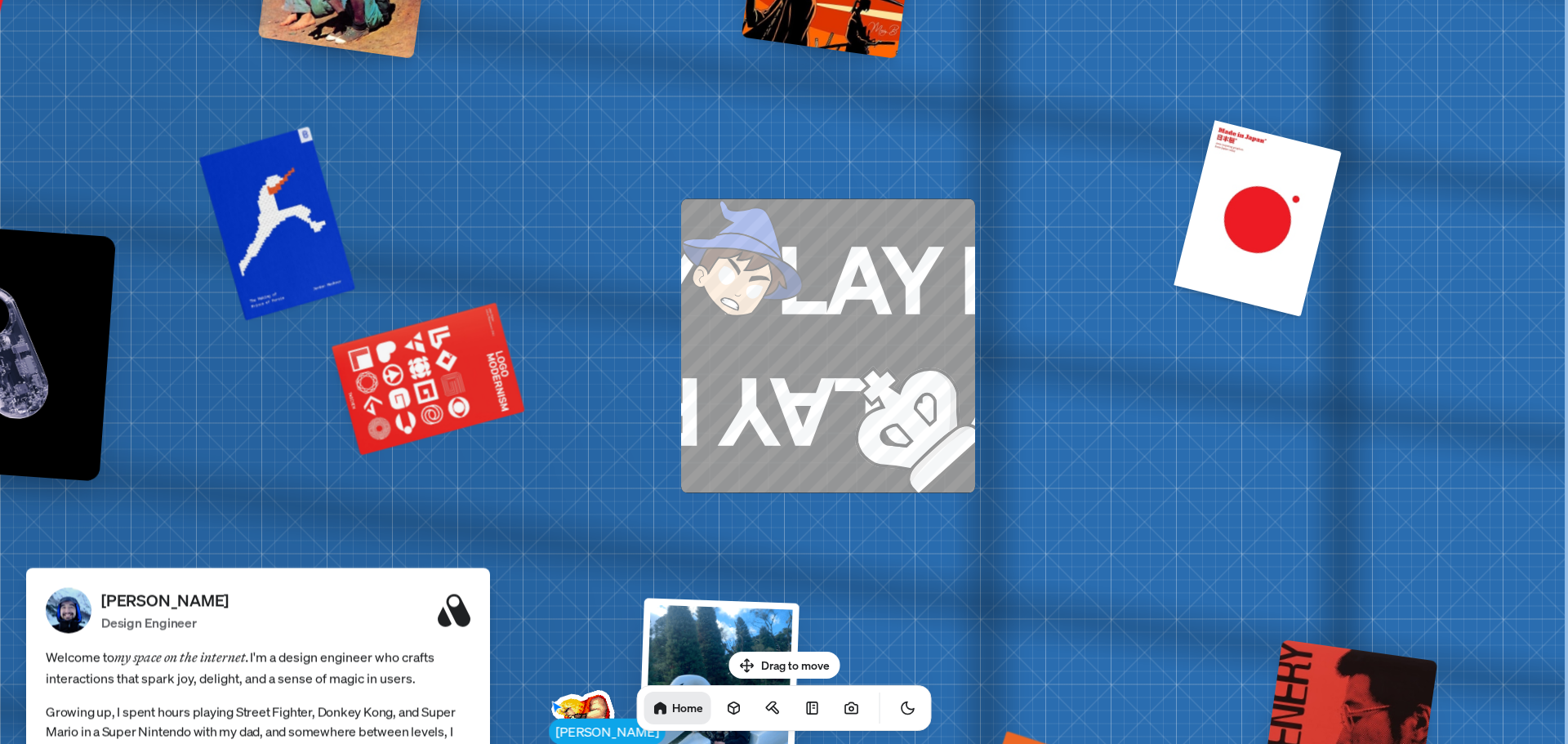
drag, startPoint x: 1165, startPoint y: 308, endPoint x: 1166, endPoint y: 532, distance: 224.0
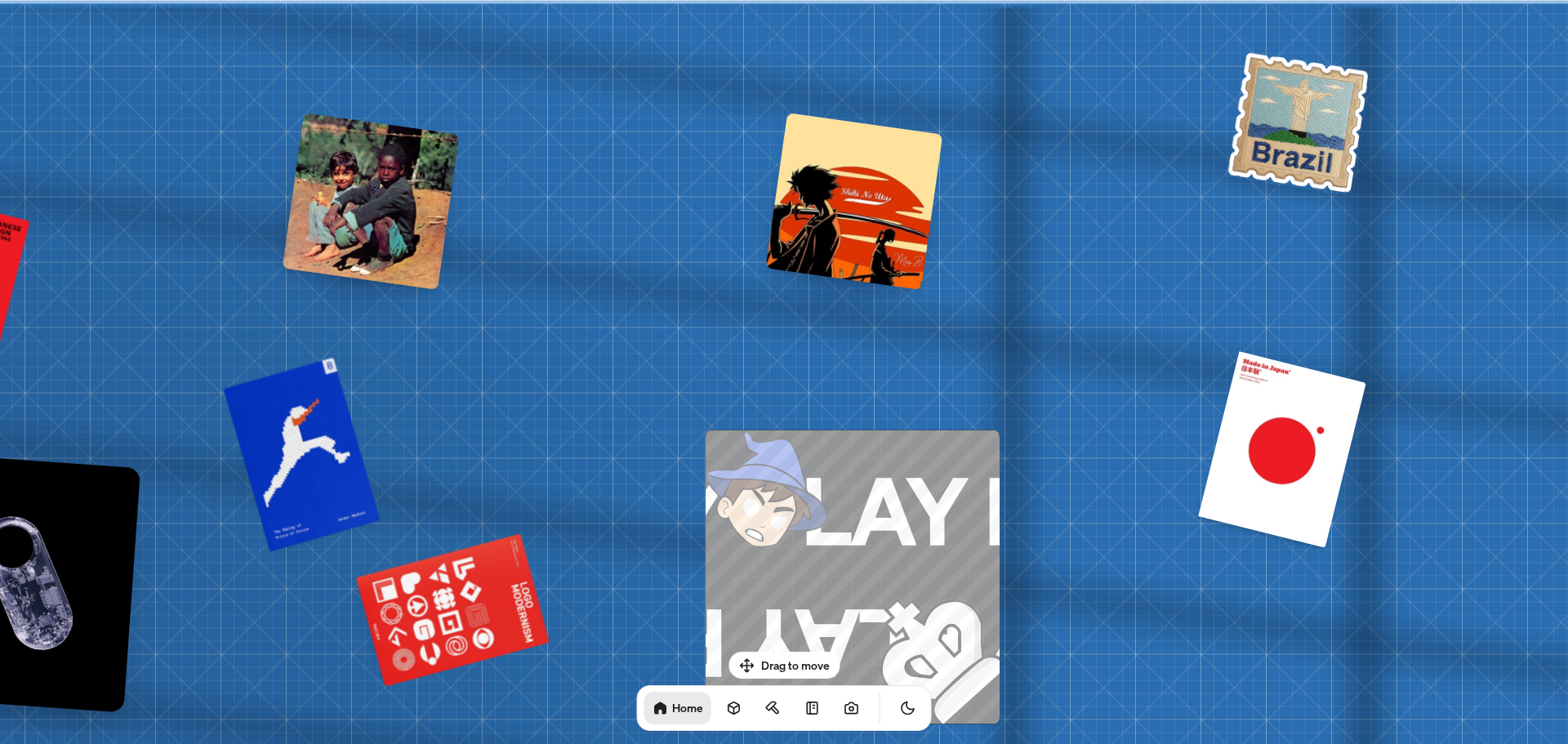
drag, startPoint x: 1012, startPoint y: 171, endPoint x: 1037, endPoint y: 605, distance: 434.7
click at [873, 197] on div at bounding box center [856, 202] width 178 height 178
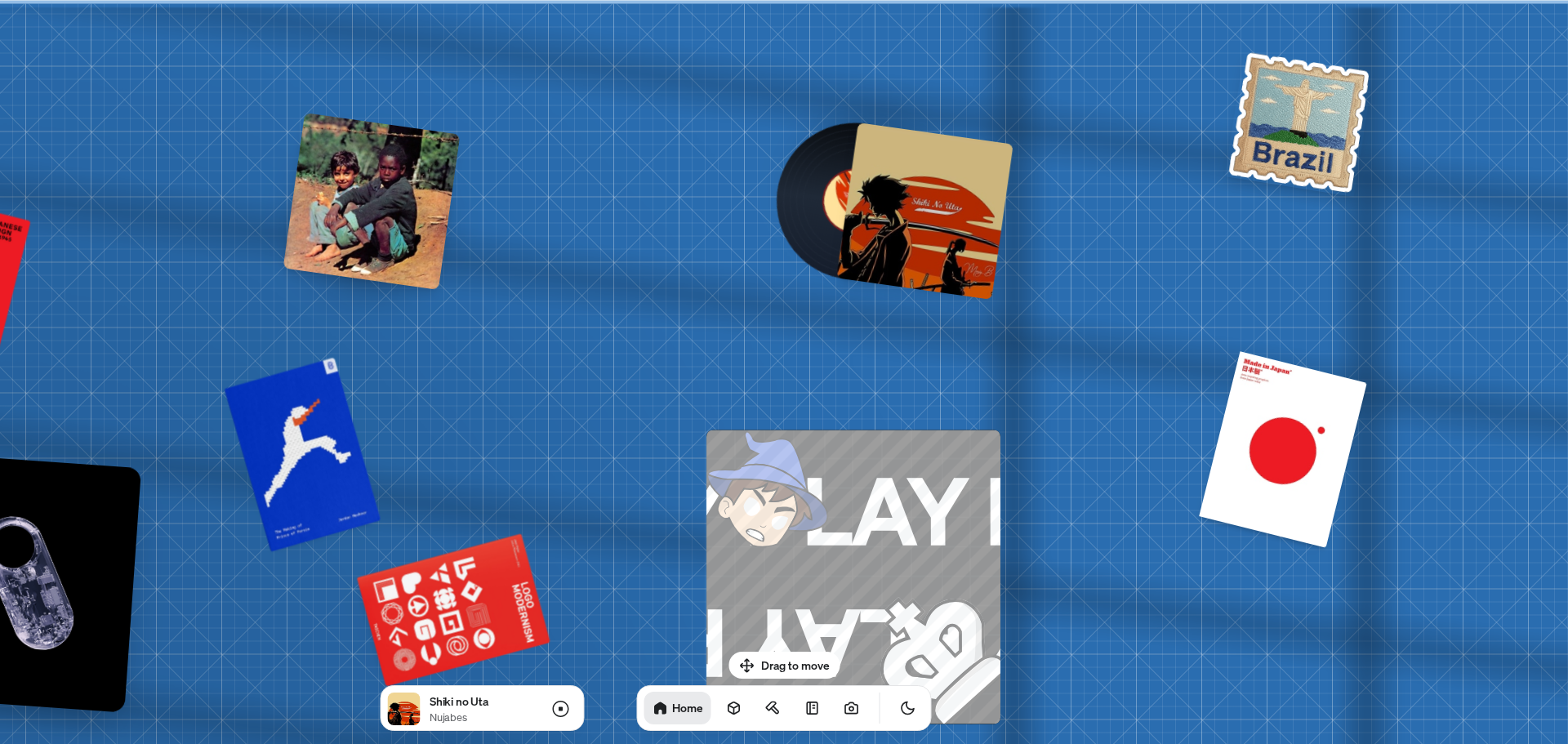
click at [937, 238] on div at bounding box center [926, 211] width 178 height 178
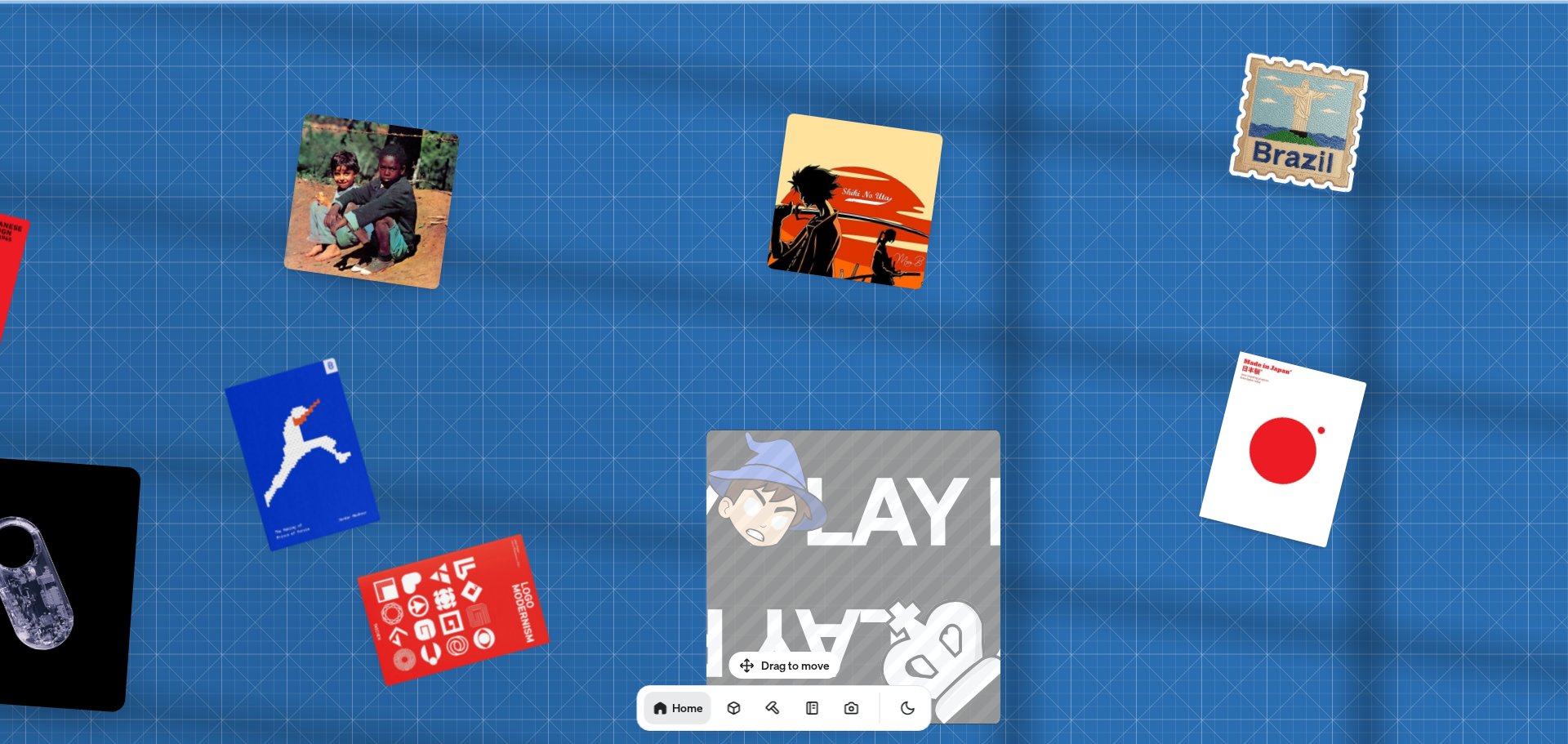
click at [378, 176] on div at bounding box center [372, 202] width 178 height 178
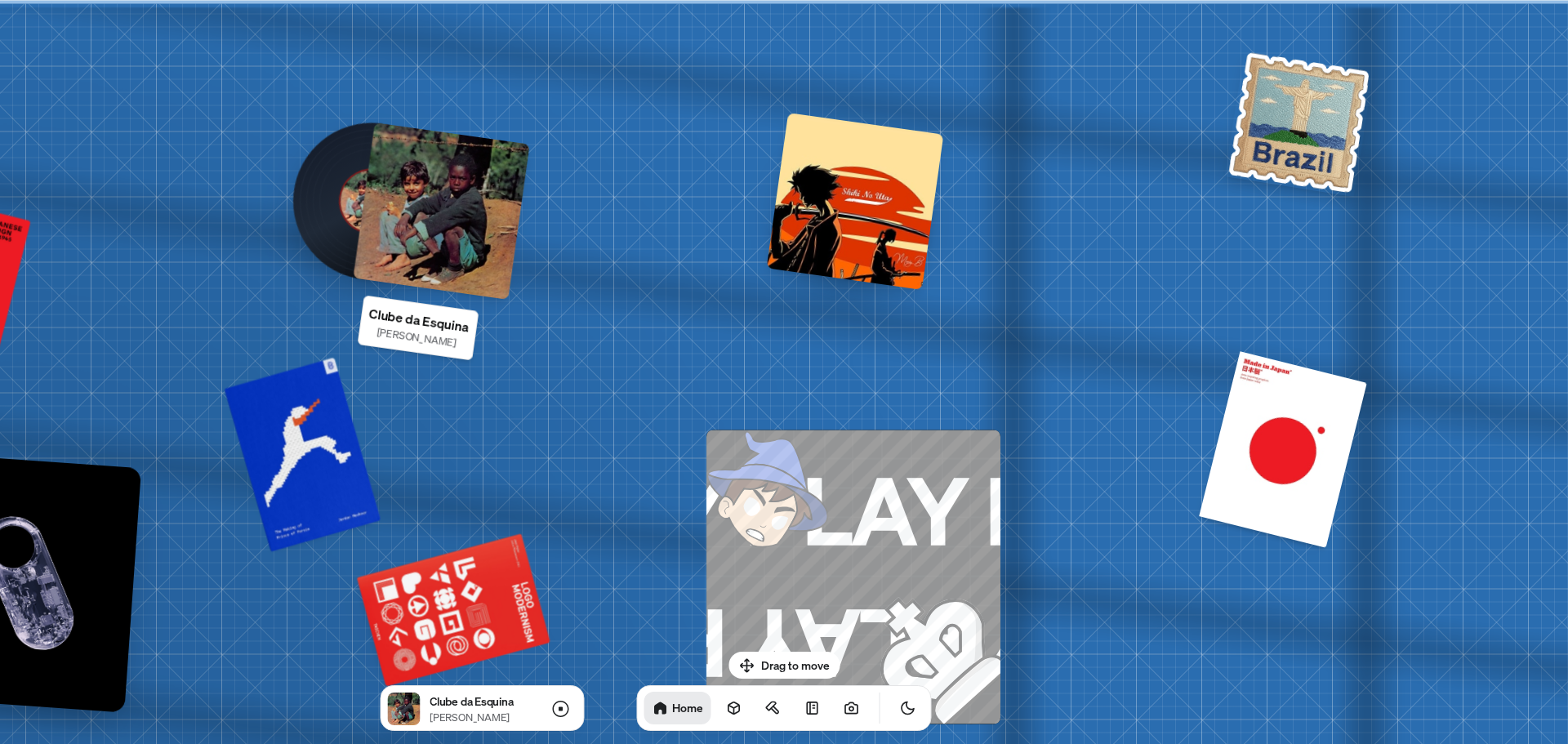
click at [464, 223] on div at bounding box center [441, 211] width 178 height 178
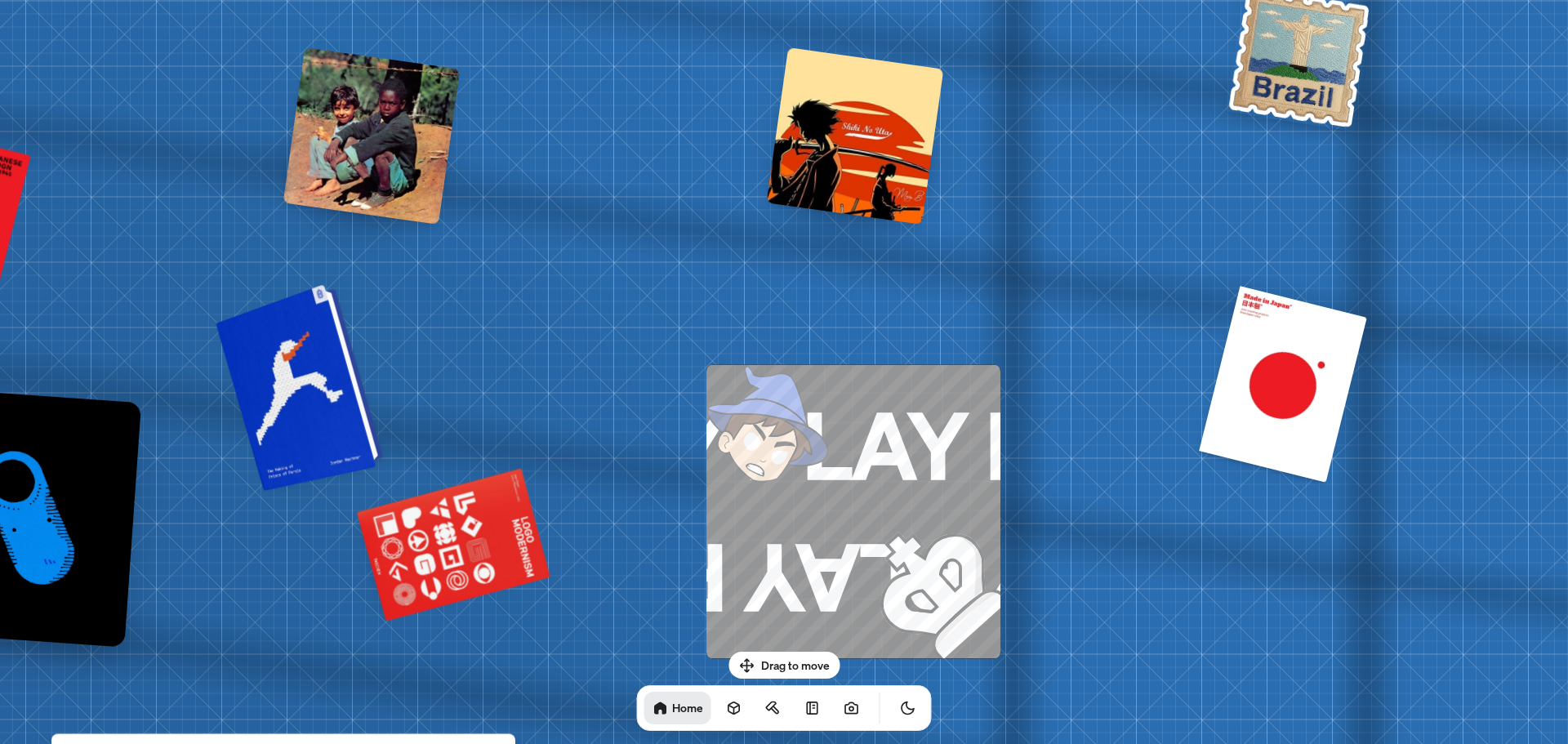
click at [304, 376] on div at bounding box center [302, 385] width 155 height 199
click at [279, 442] on div at bounding box center [302, 385] width 155 height 199
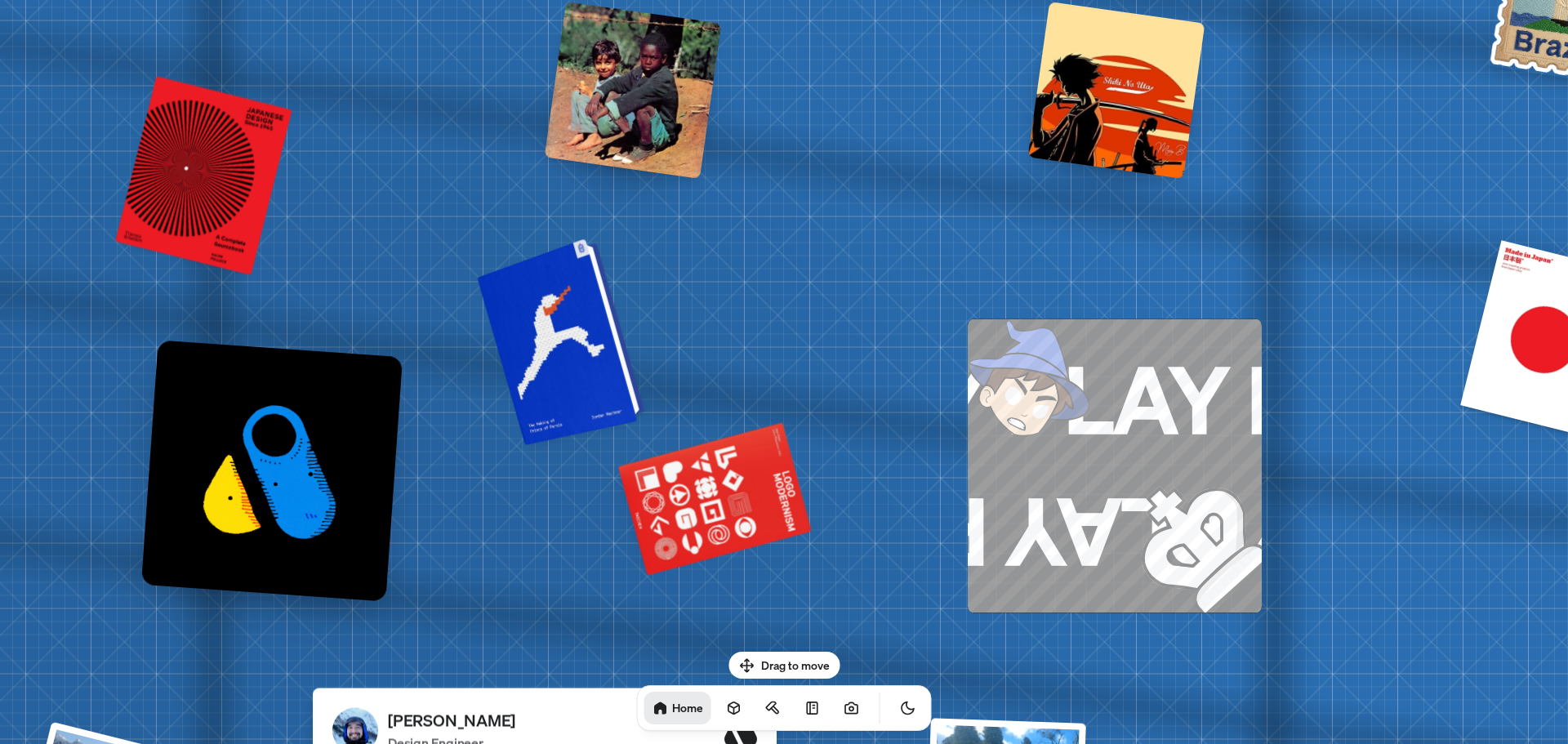
drag, startPoint x: 297, startPoint y: 378, endPoint x: 559, endPoint y: 333, distance: 265.8
click at [559, 333] on div at bounding box center [564, 339] width 155 height 199
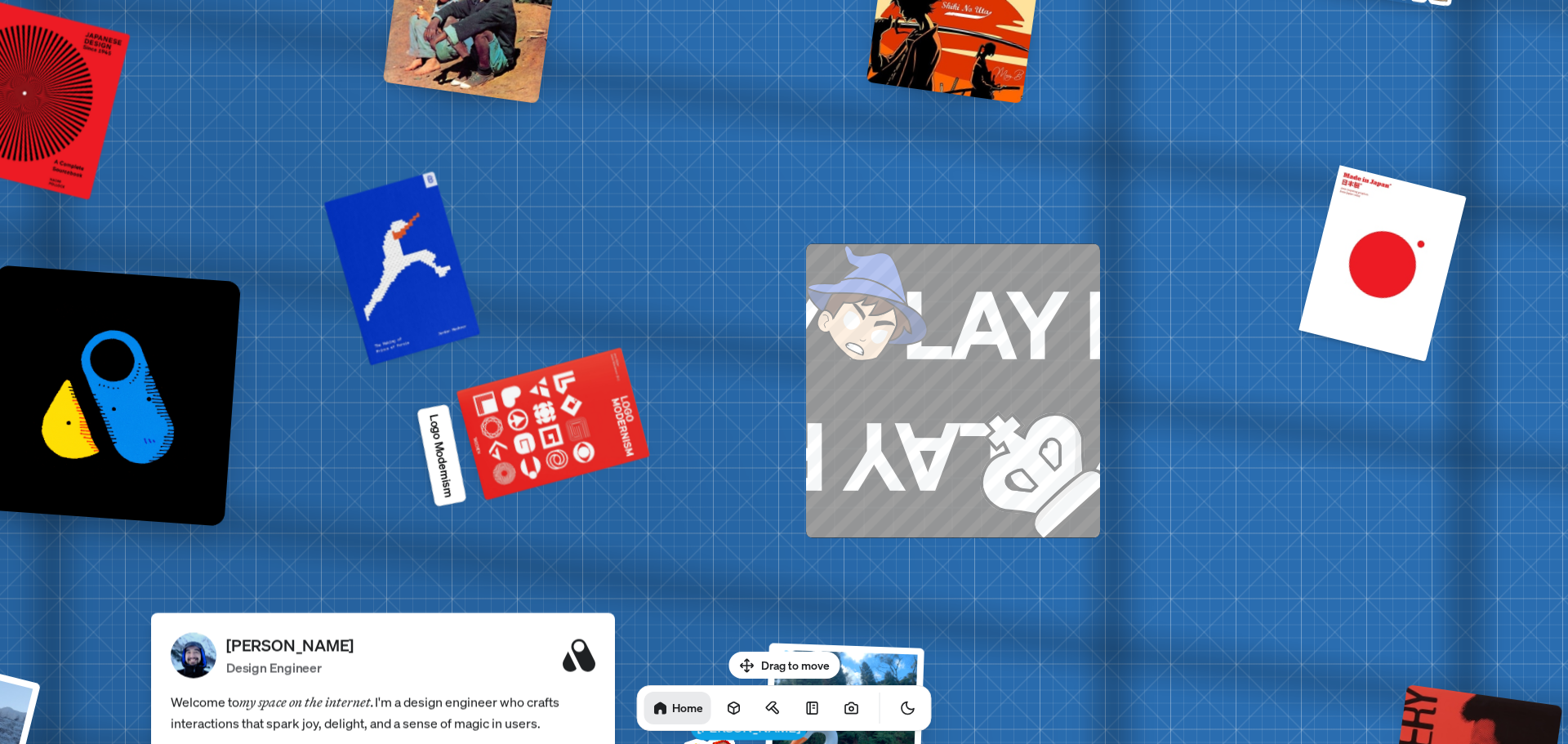
drag, startPoint x: 659, startPoint y: 542, endPoint x: 953, endPoint y: 376, distance: 337.6
click at [597, 453] on div at bounding box center [554, 422] width 187 height 147
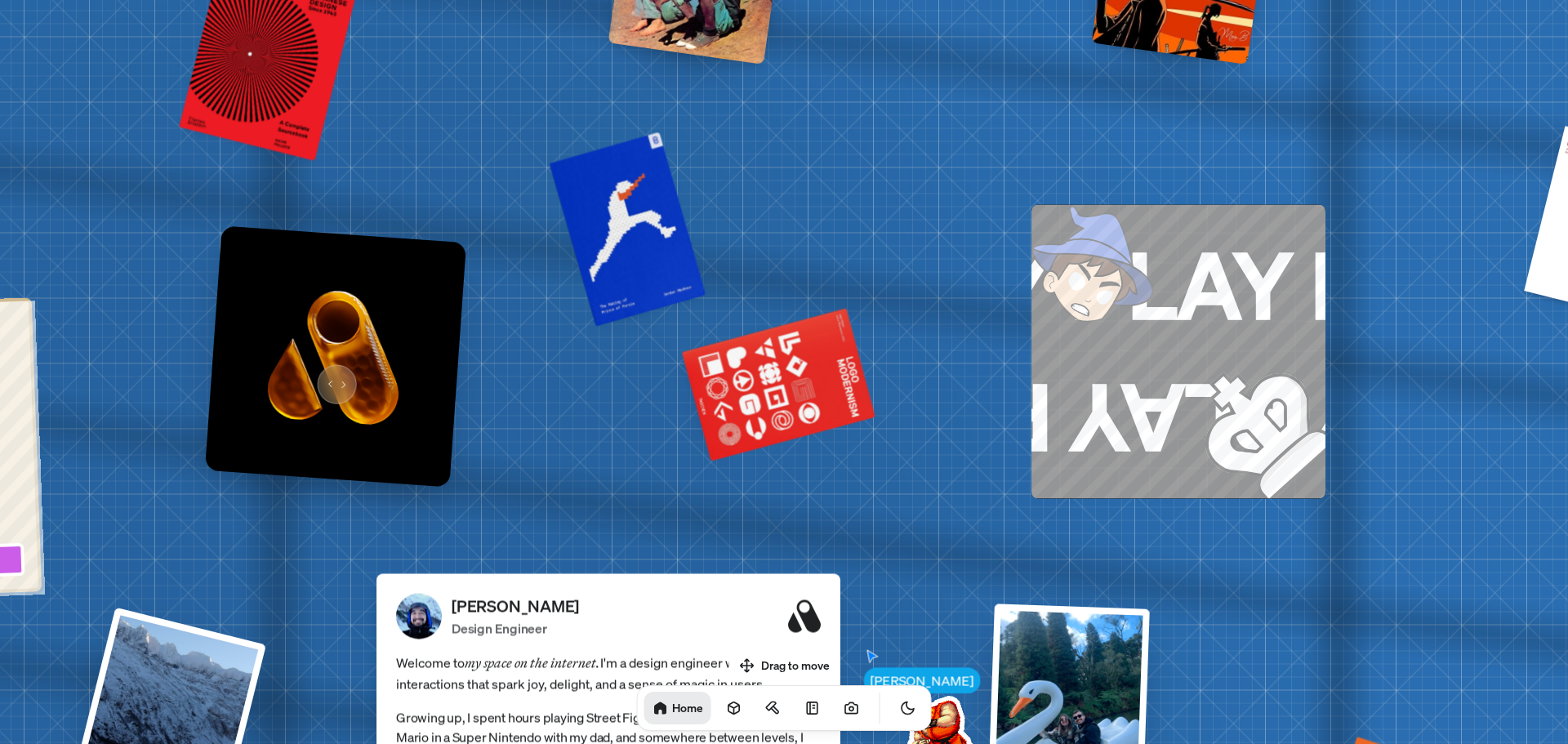
drag, startPoint x: 137, startPoint y: 398, endPoint x: 338, endPoint y: 375, distance: 202.3
click at [338, 375] on img at bounding box center [336, 356] width 262 height 262
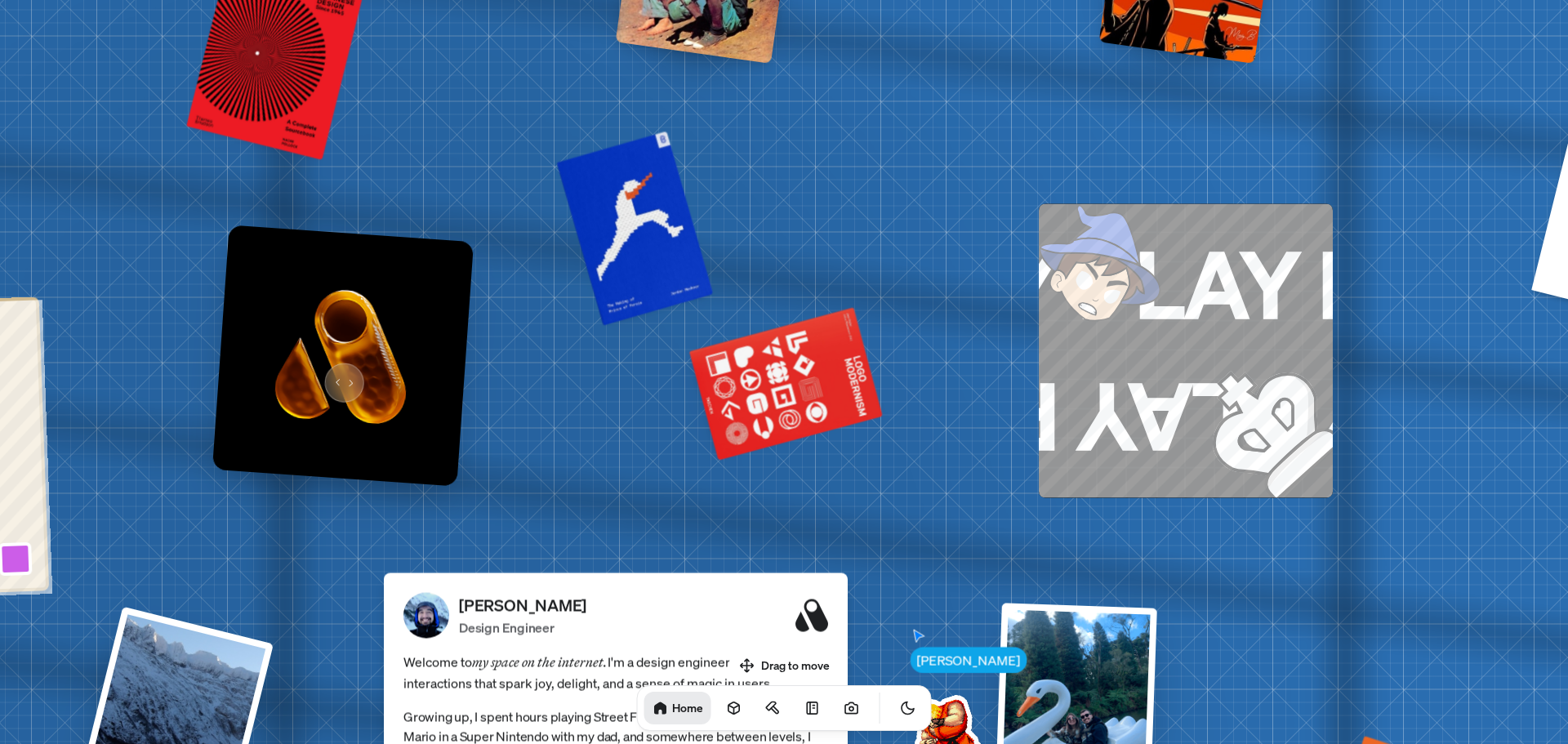
click at [338, 374] on img at bounding box center [343, 355] width 262 height 262
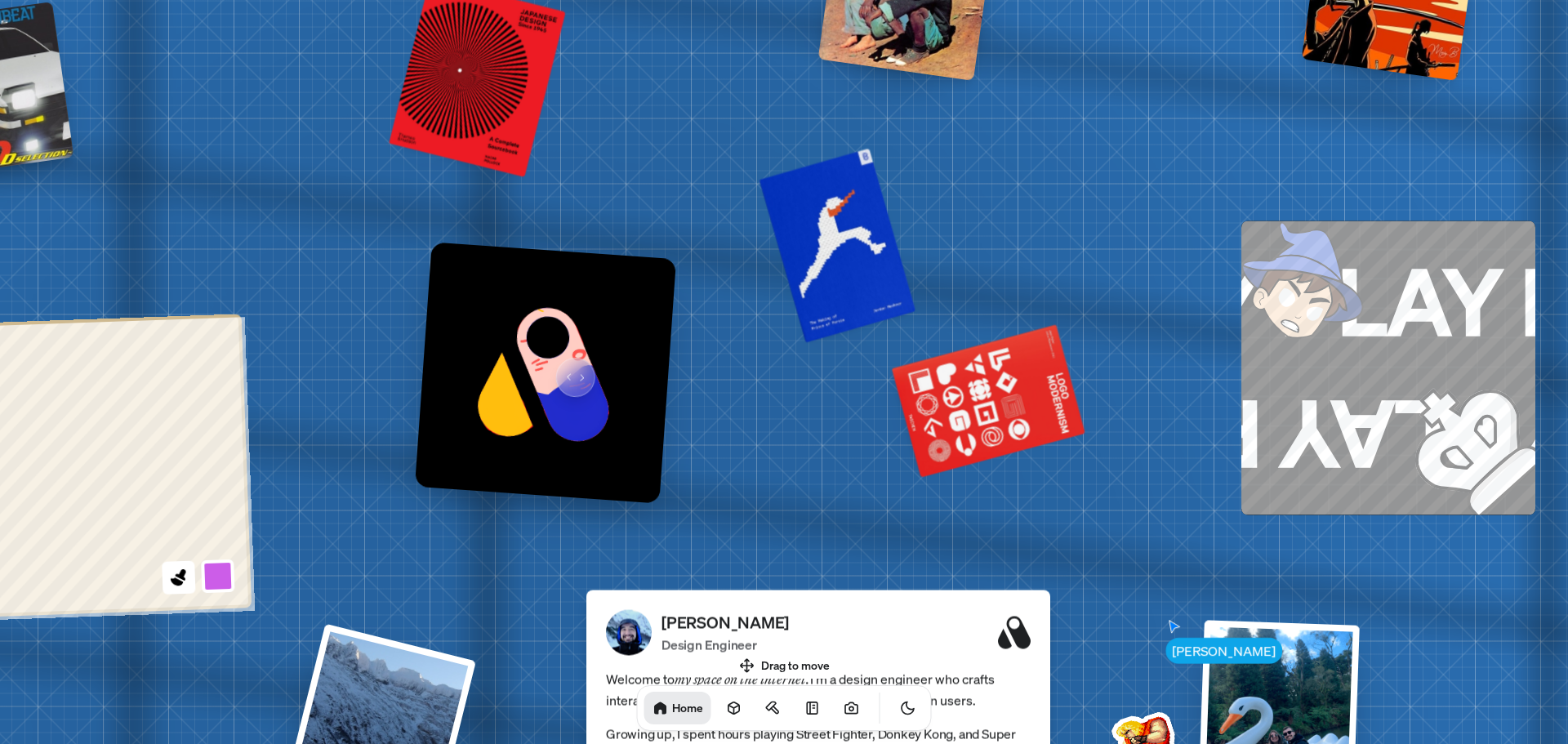
drag, startPoint x: 359, startPoint y: 349, endPoint x: 562, endPoint y: 365, distance: 203.6
click at [562, 365] on img at bounding box center [546, 373] width 262 height 262
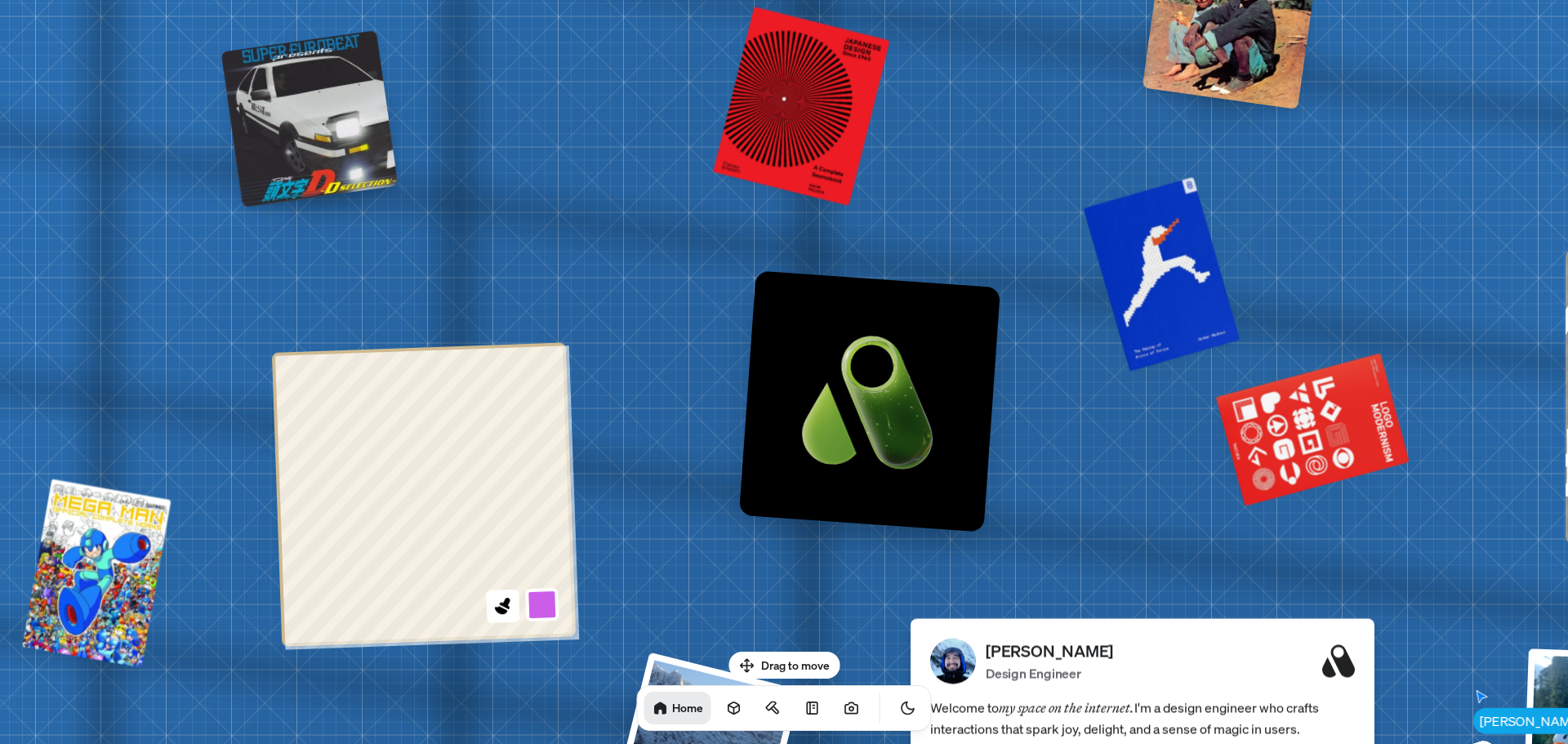
drag, startPoint x: 294, startPoint y: 357, endPoint x: 617, endPoint y: 385, distance: 324.2
drag, startPoint x: 296, startPoint y: 122, endPoint x: 304, endPoint y: 134, distance: 14.4
click at [304, 134] on div at bounding box center [310, 119] width 178 height 178
